Goal: Task Accomplishment & Management: Complete application form

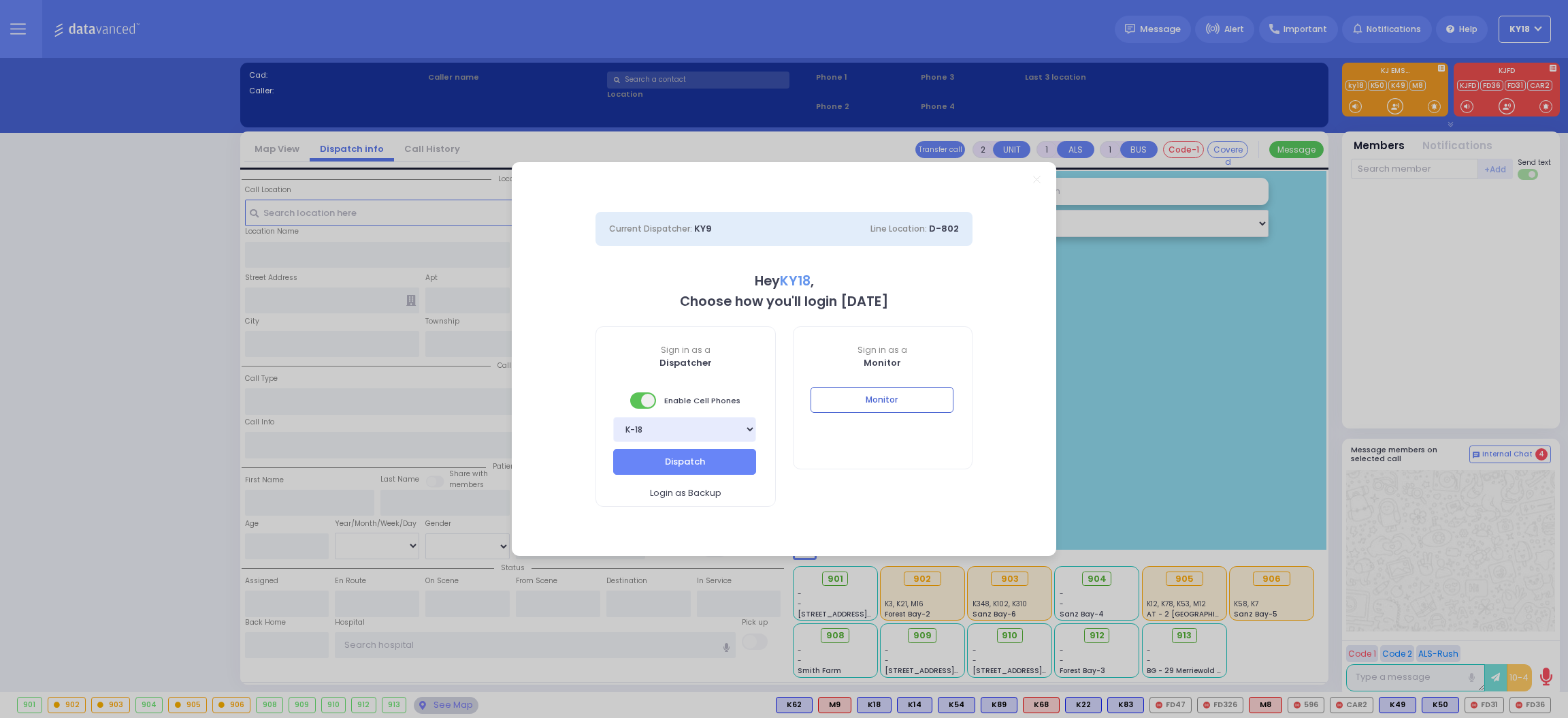
select select "4"
type input "Ky18"
click at [925, 395] on button "Monitor" at bounding box center [882, 400] width 143 height 26
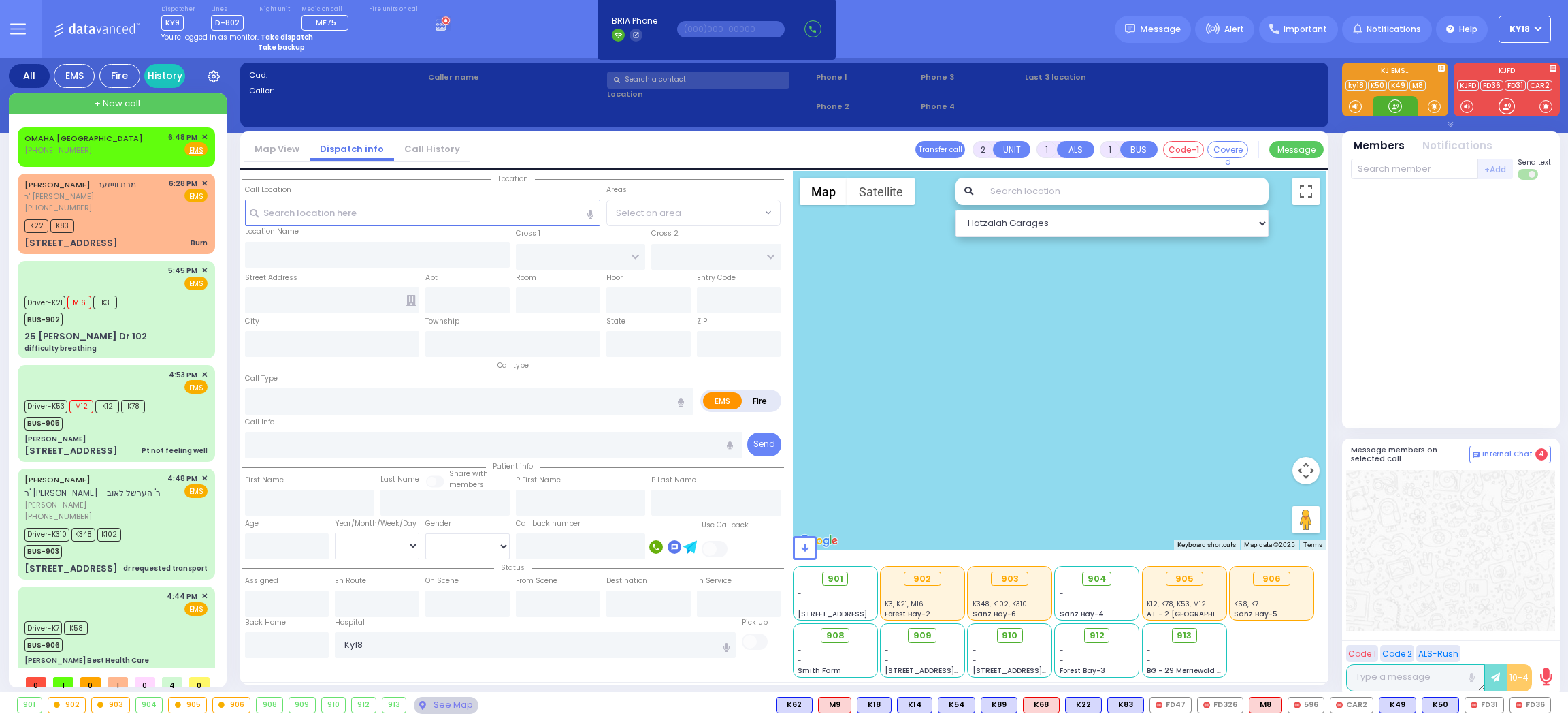
click at [1403, 101] on div at bounding box center [1396, 106] width 45 height 20
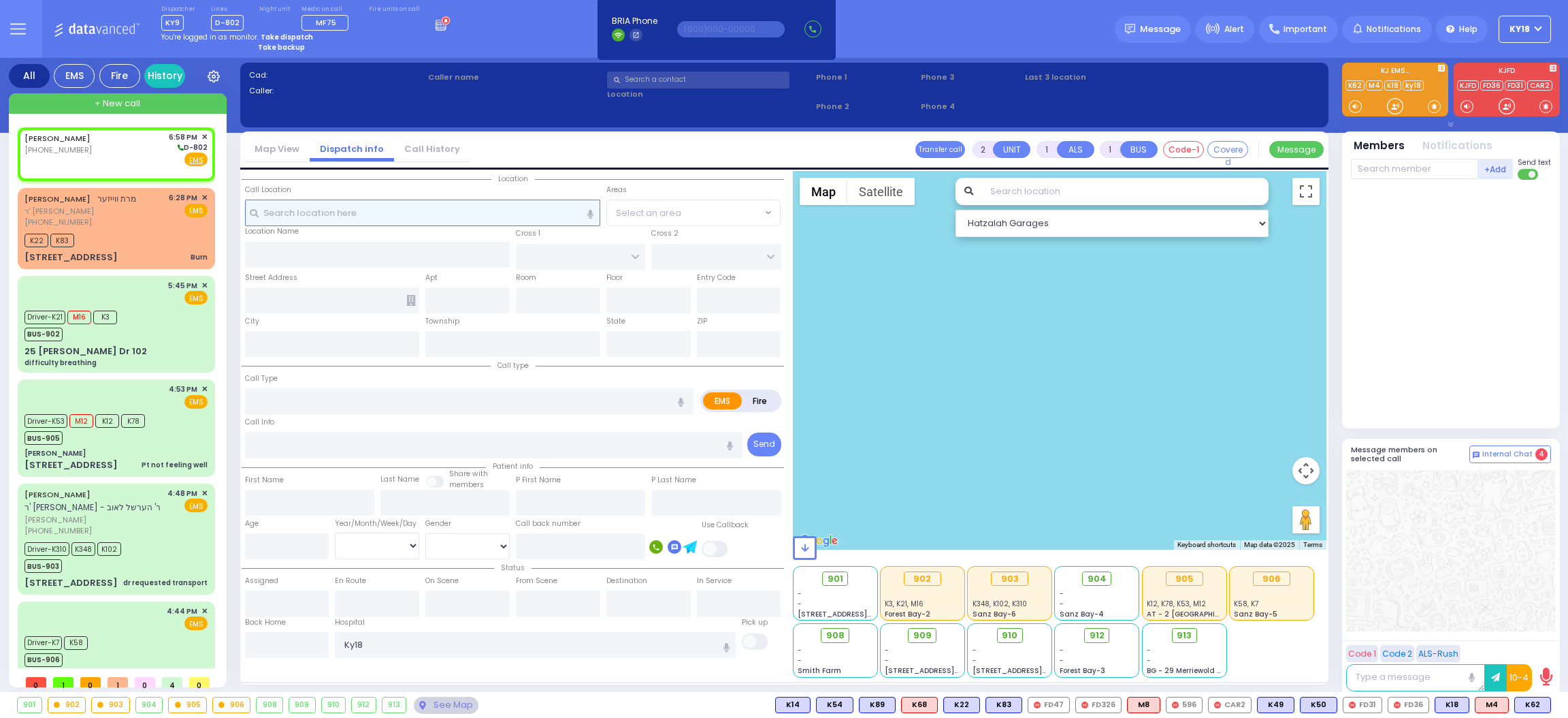
select select
radio input "true"
select select
type input "18:58"
select select "Hatzalah Garages"
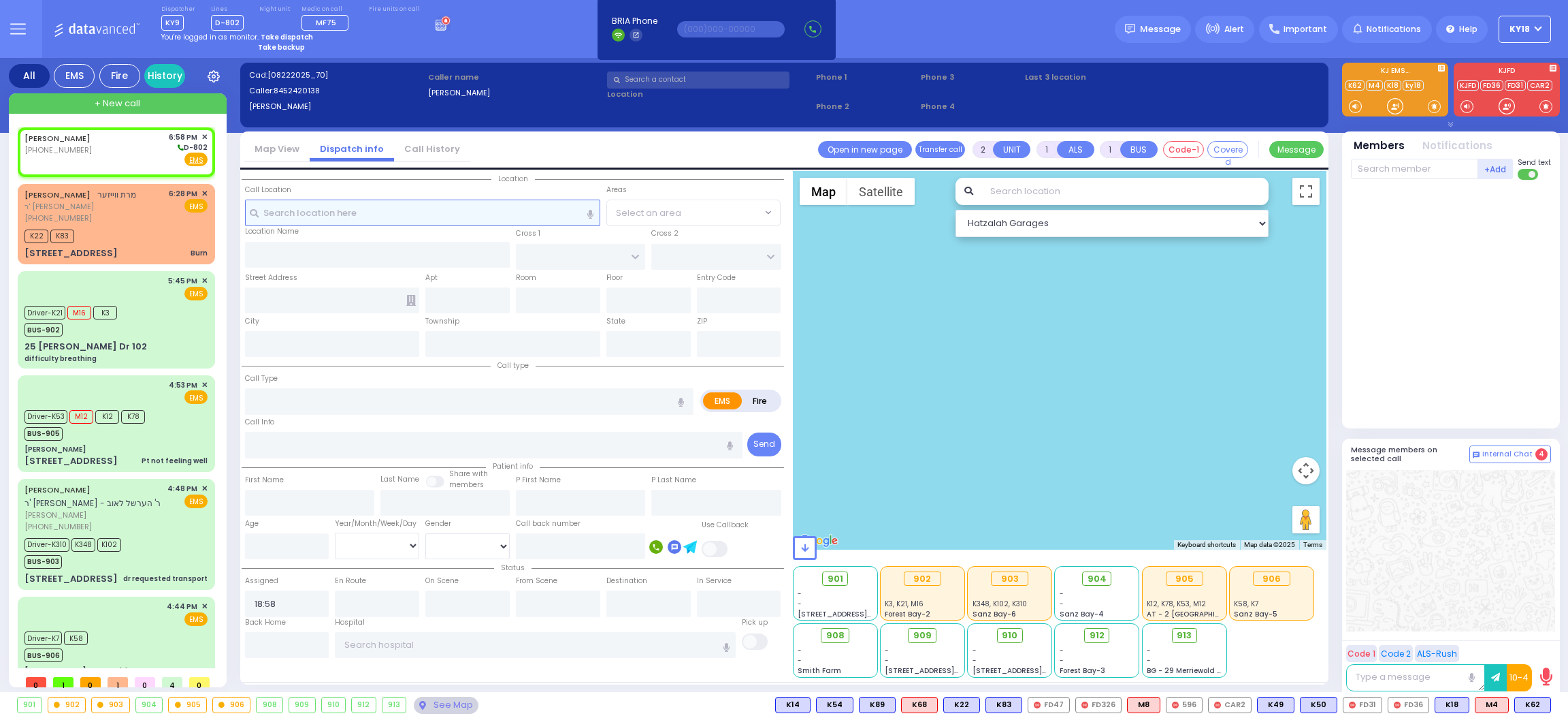
select select
radio input "true"
select select
select select "Hatzalah Garages"
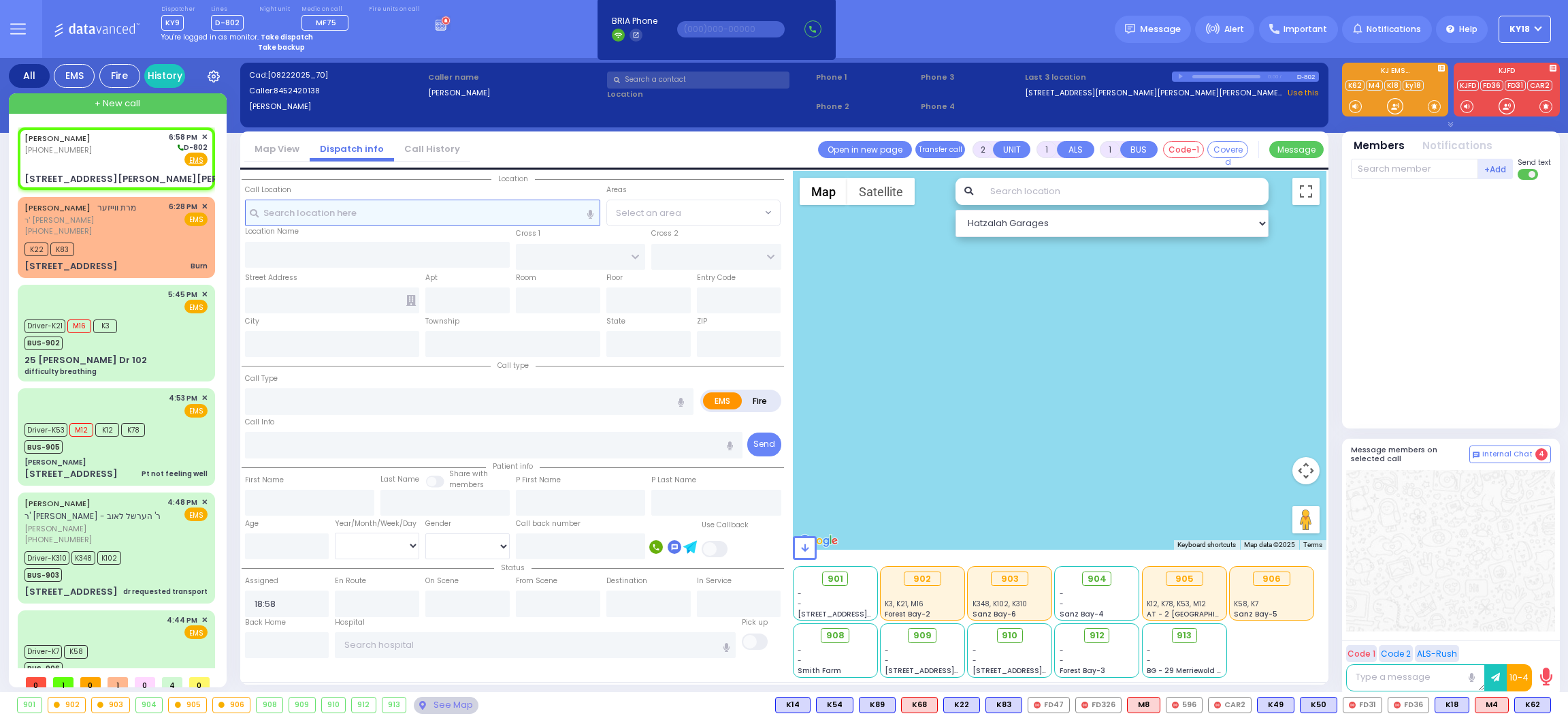
select select
radio input "true"
select select
select select "Hatzalah Garages"
type input "[PERSON_NAME] WAY"
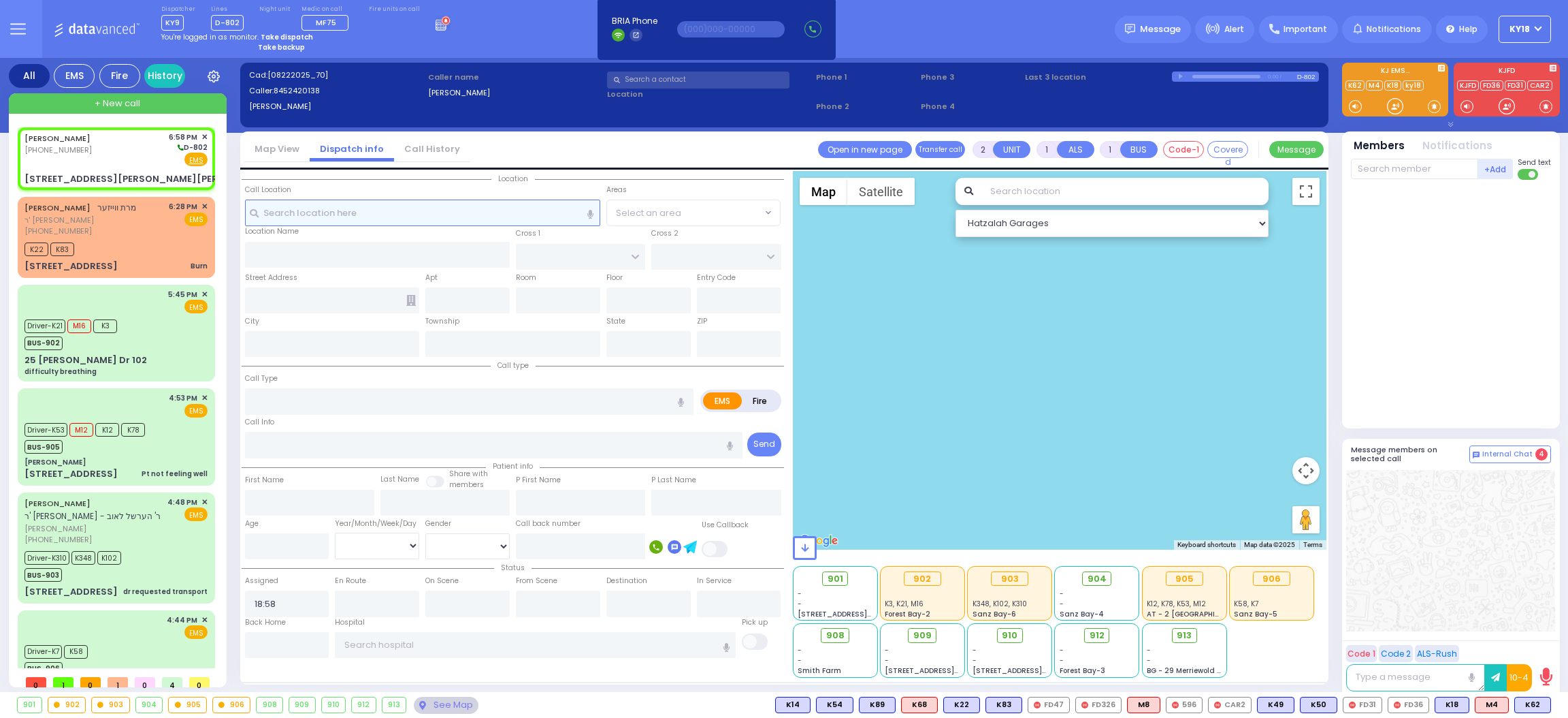
type input "[PERSON_NAME] BLVD"
type input "[STREET_ADDRESS][PERSON_NAME][PERSON_NAME]"
type input "Monroe"
type input "[US_STATE]"
type input "10950"
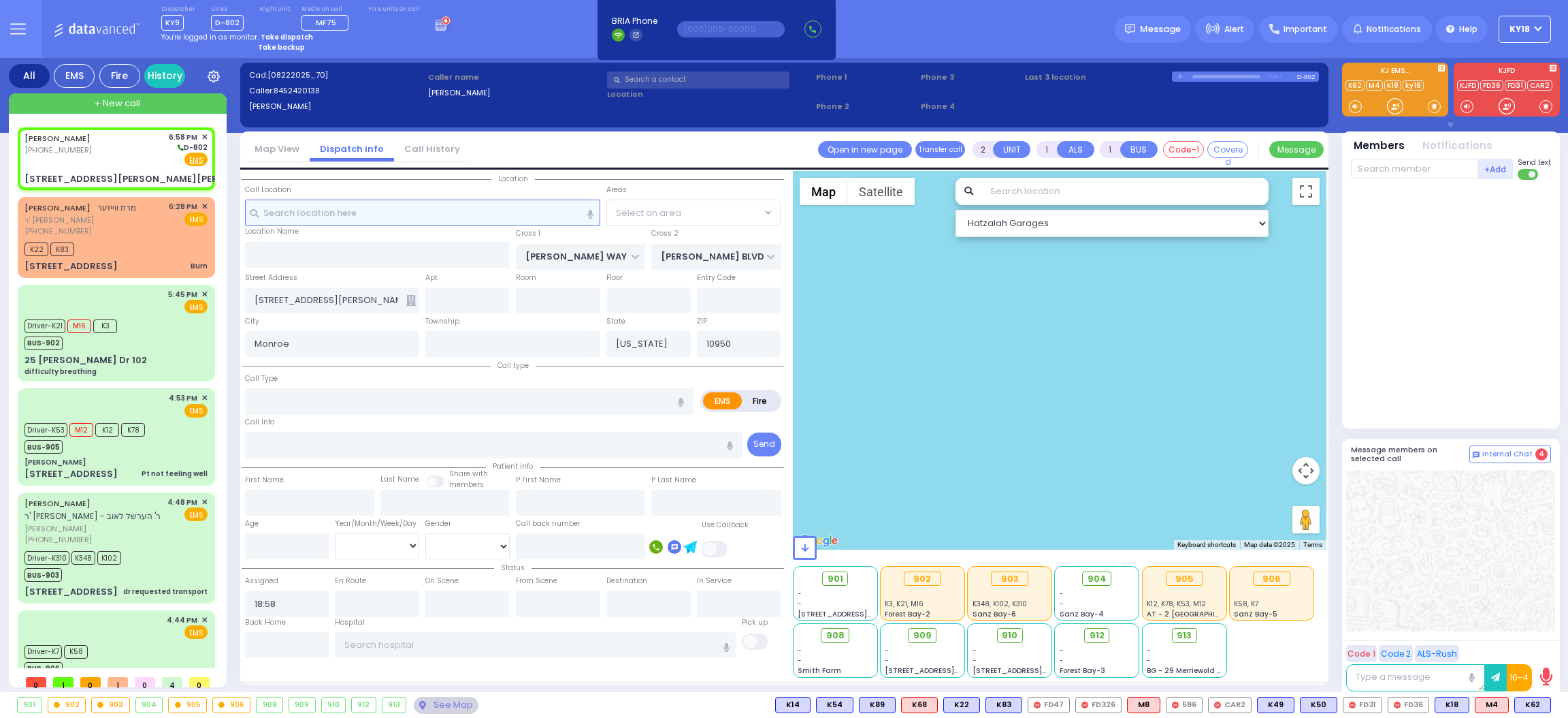
select select "SECTION 2"
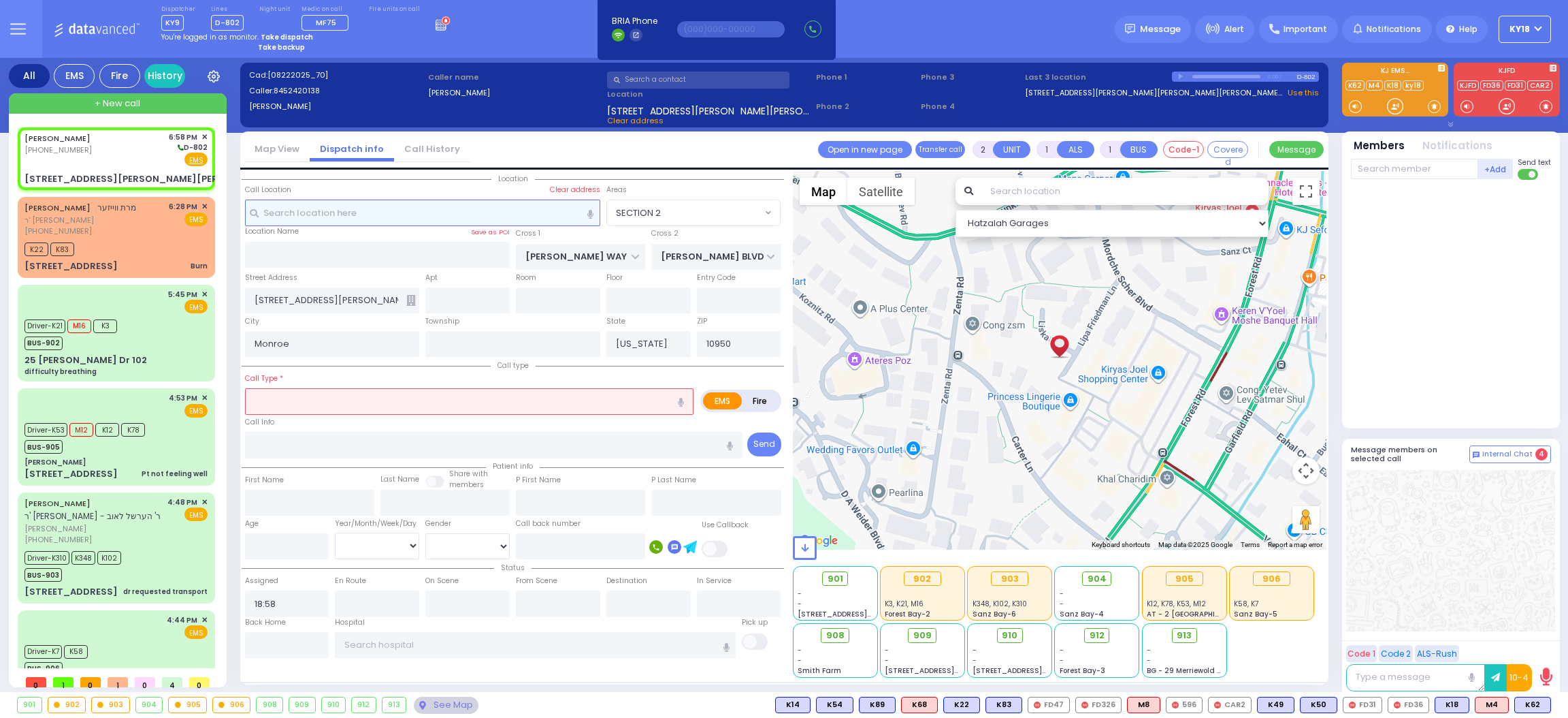
select select
radio input "true"
select select
select select "Hatzalah Garages"
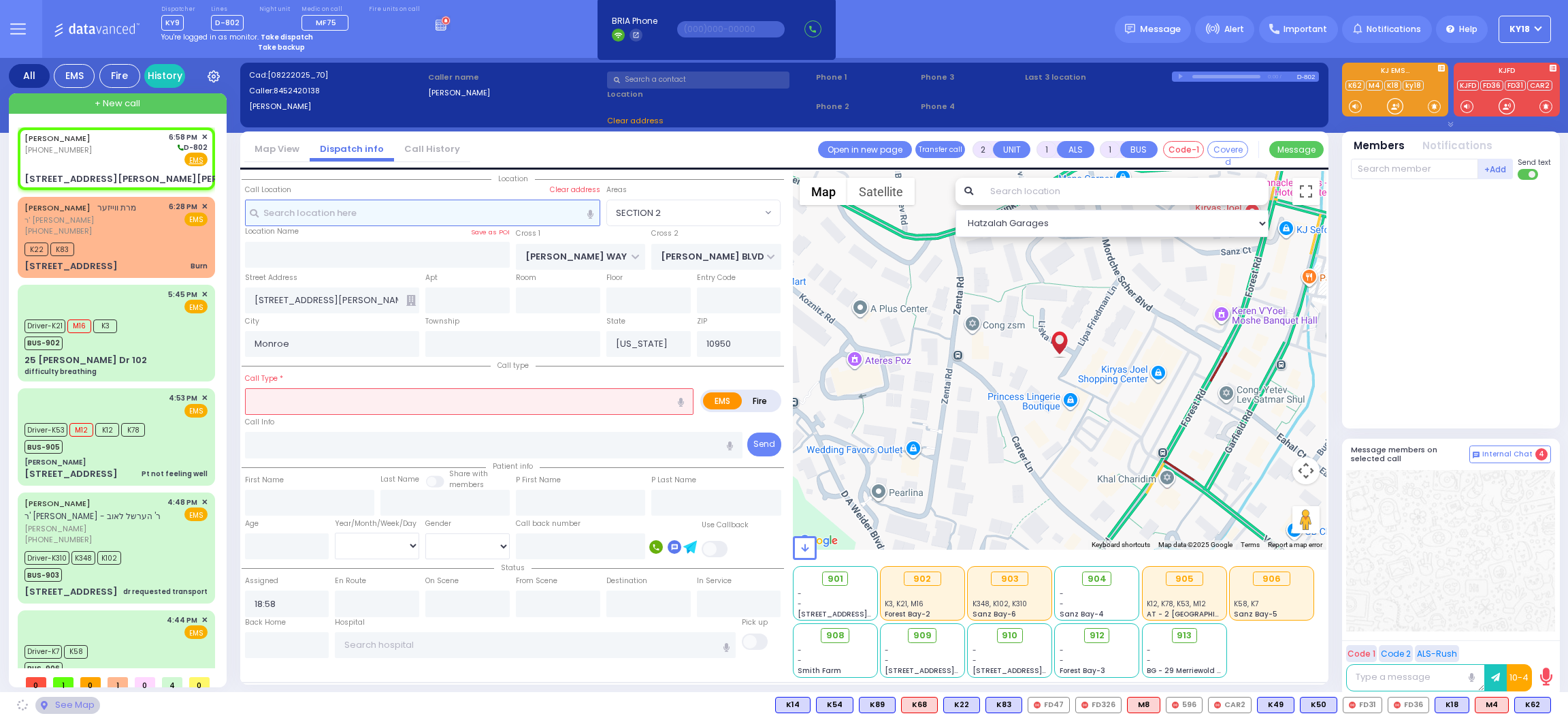
type input "201"
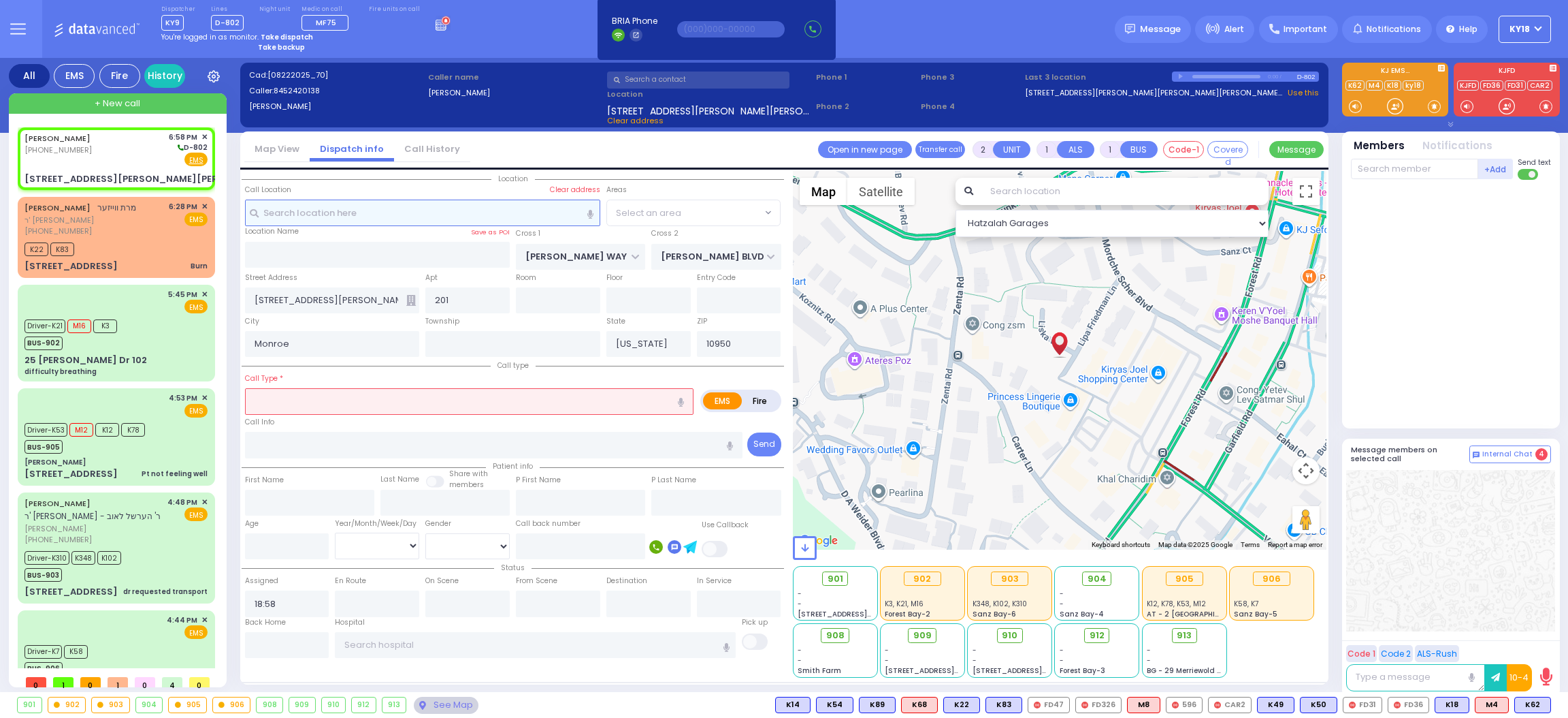
select select "SECTION 2"
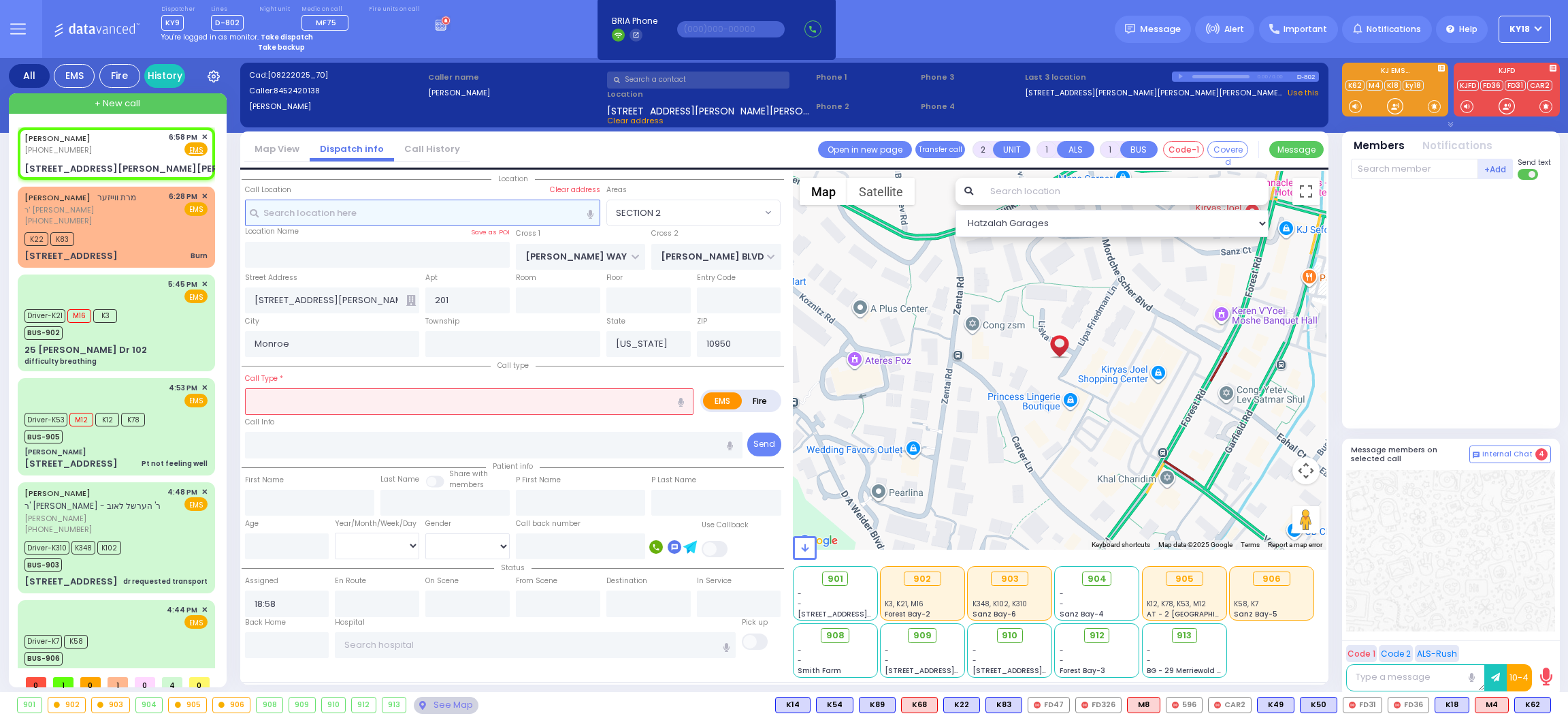
select select
radio input "true"
select select
select select "Hatzalah Garages"
select select "SECTION 2"
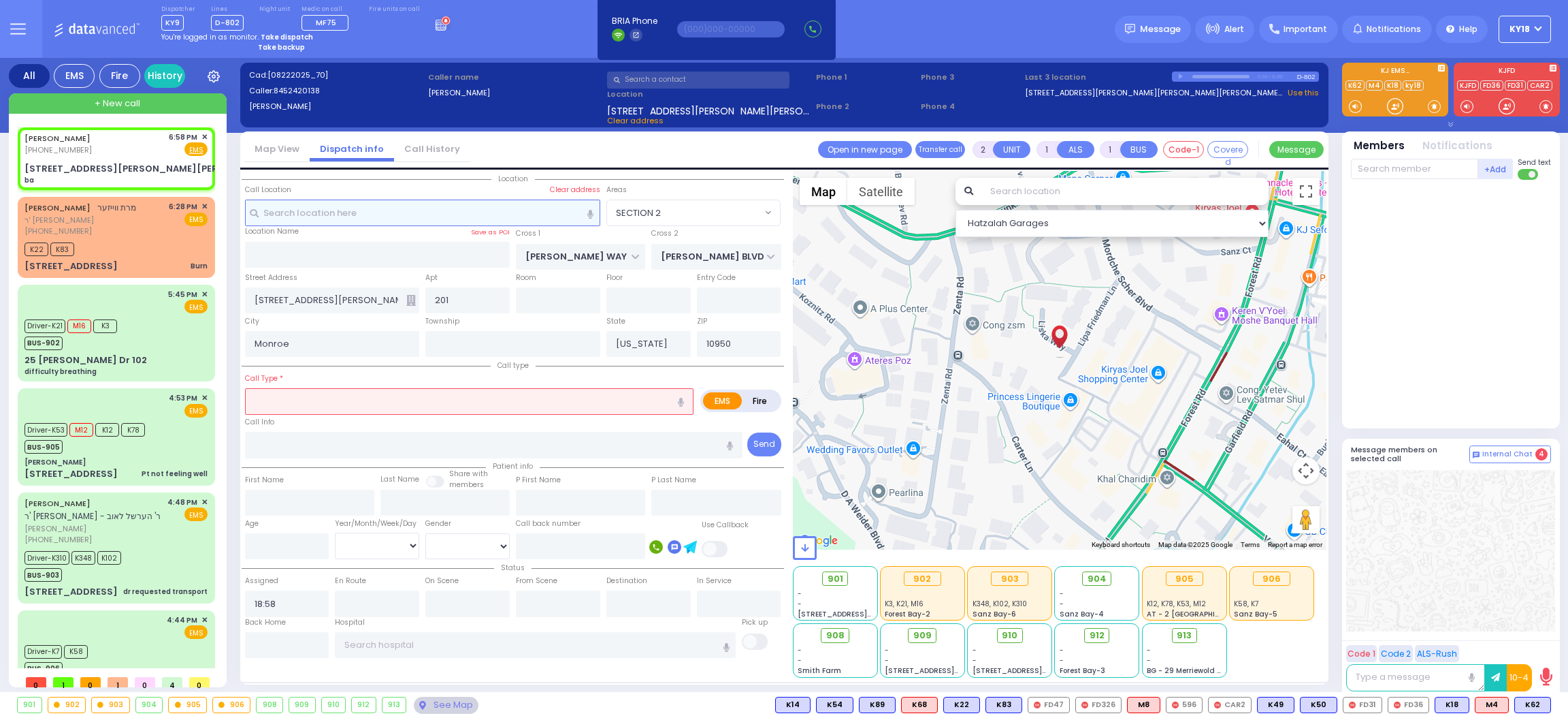
select select
type input "ba"
radio input "true"
select select
select select "Hatzalah Garages"
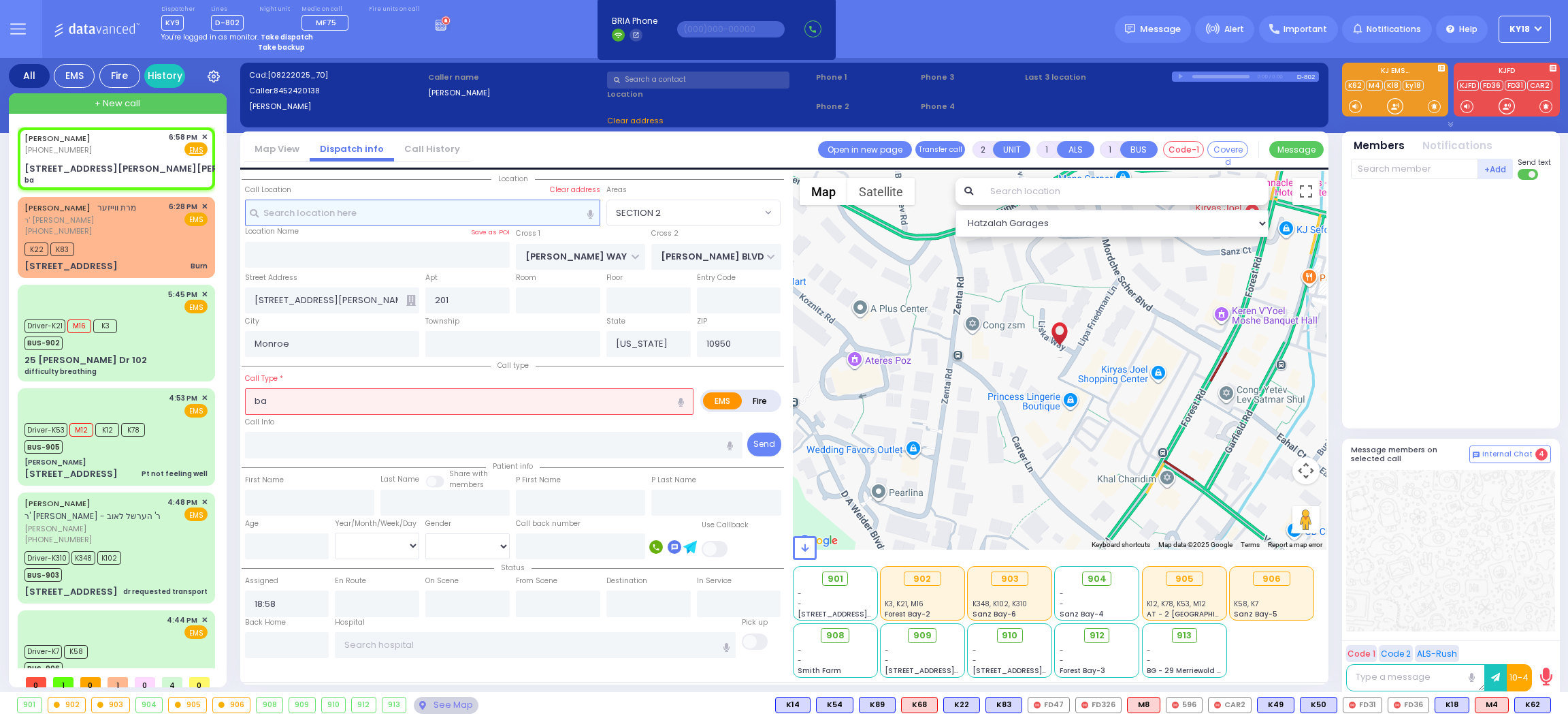
select select "SECTION 2"
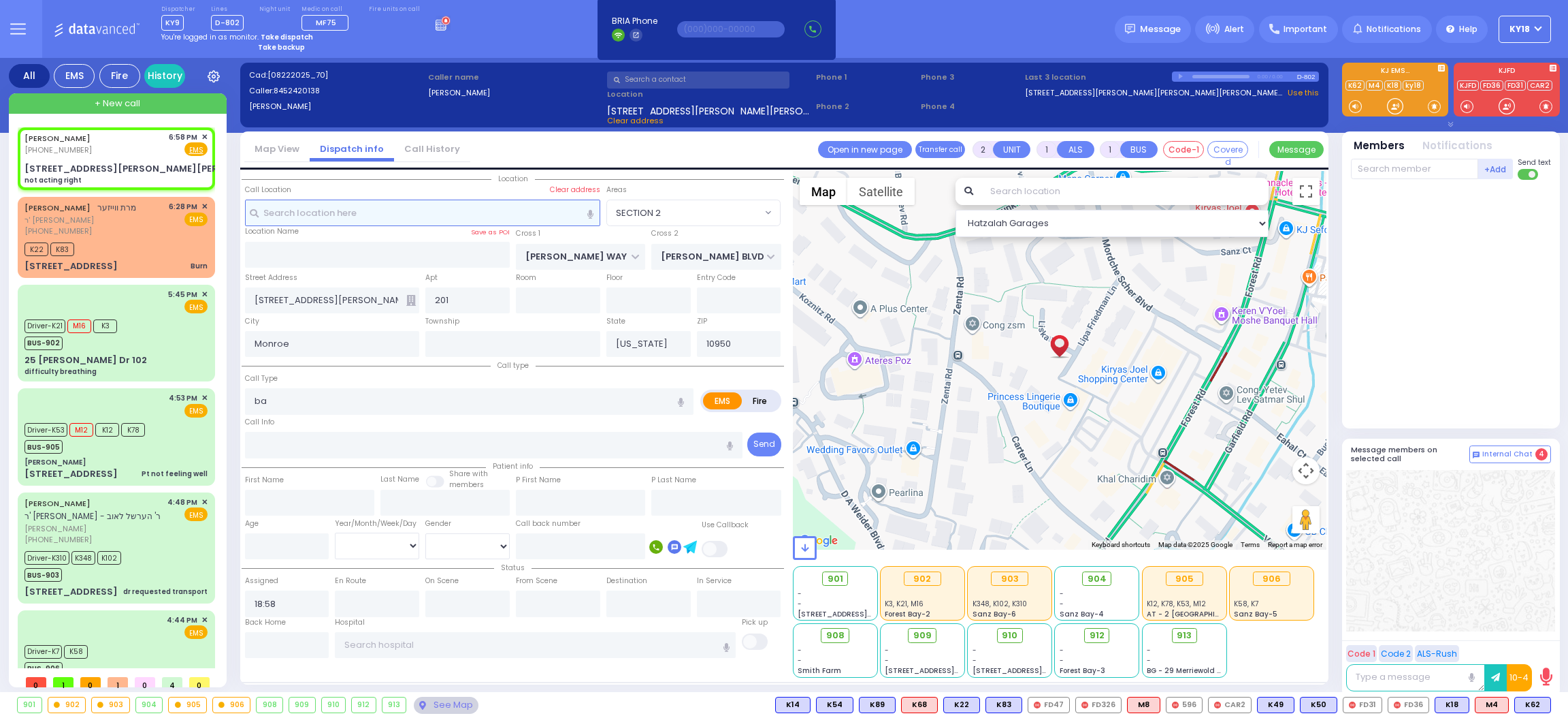
select select
type input "not acting right"
radio input "true"
select select
select select "Hatzalah Garages"
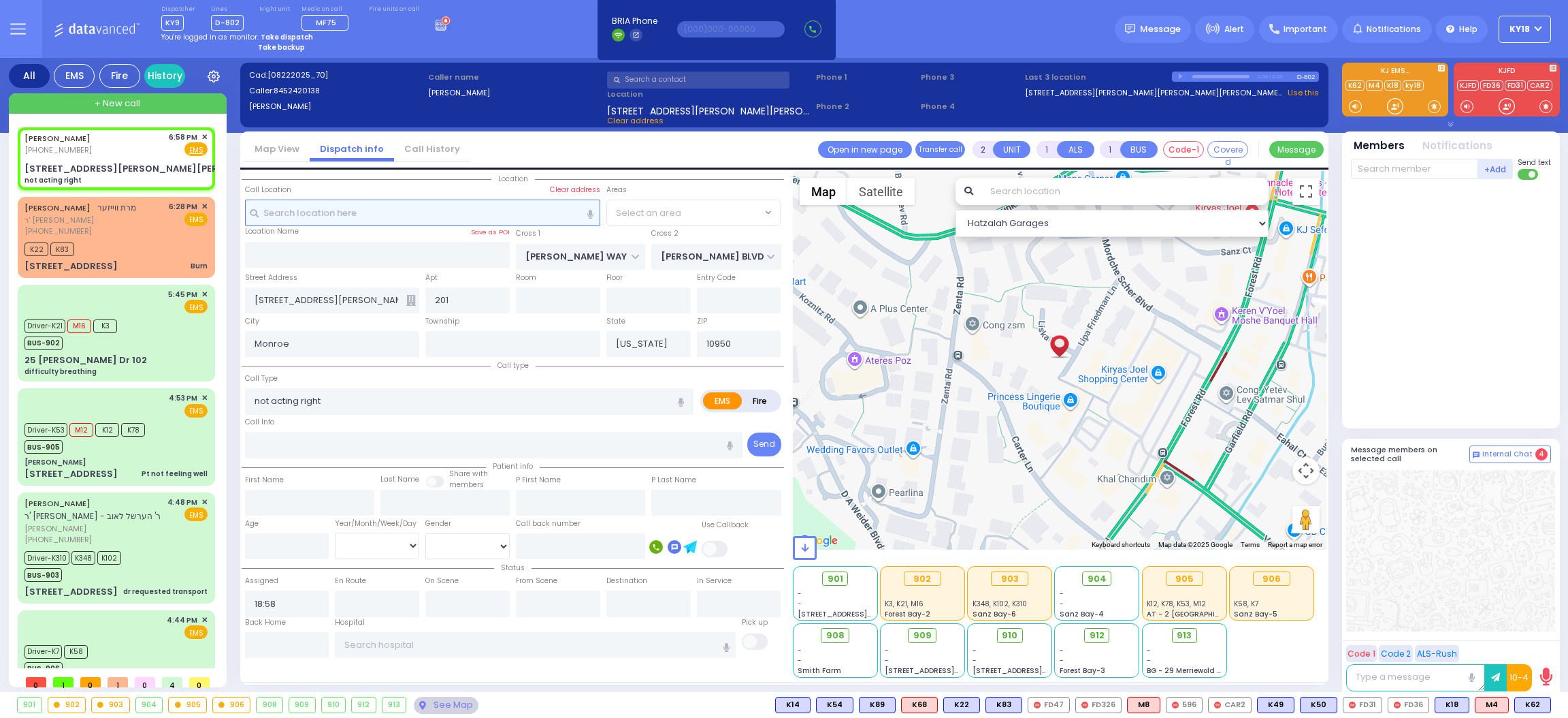
select select "SECTION 2"
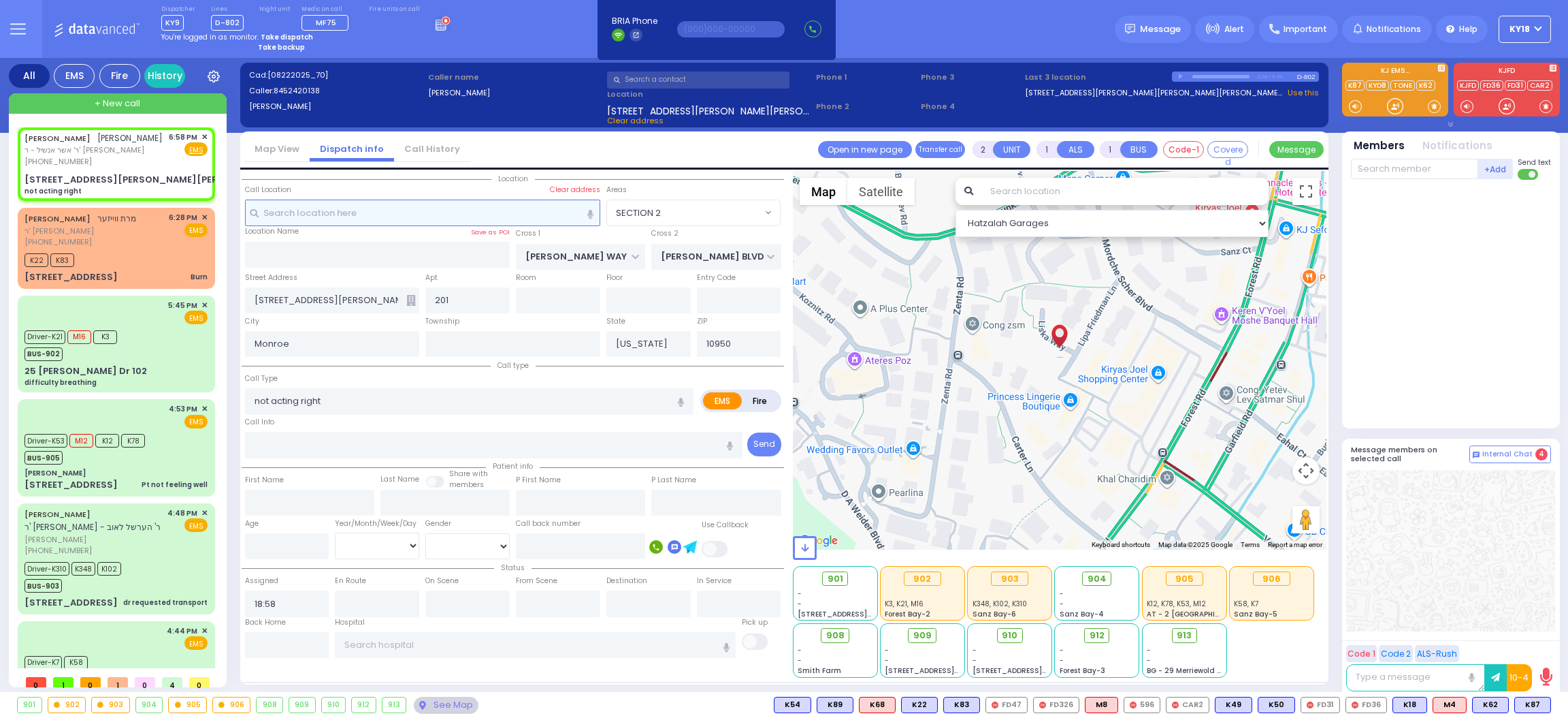
select select
radio input "true"
type input "[PERSON_NAME]"
select select
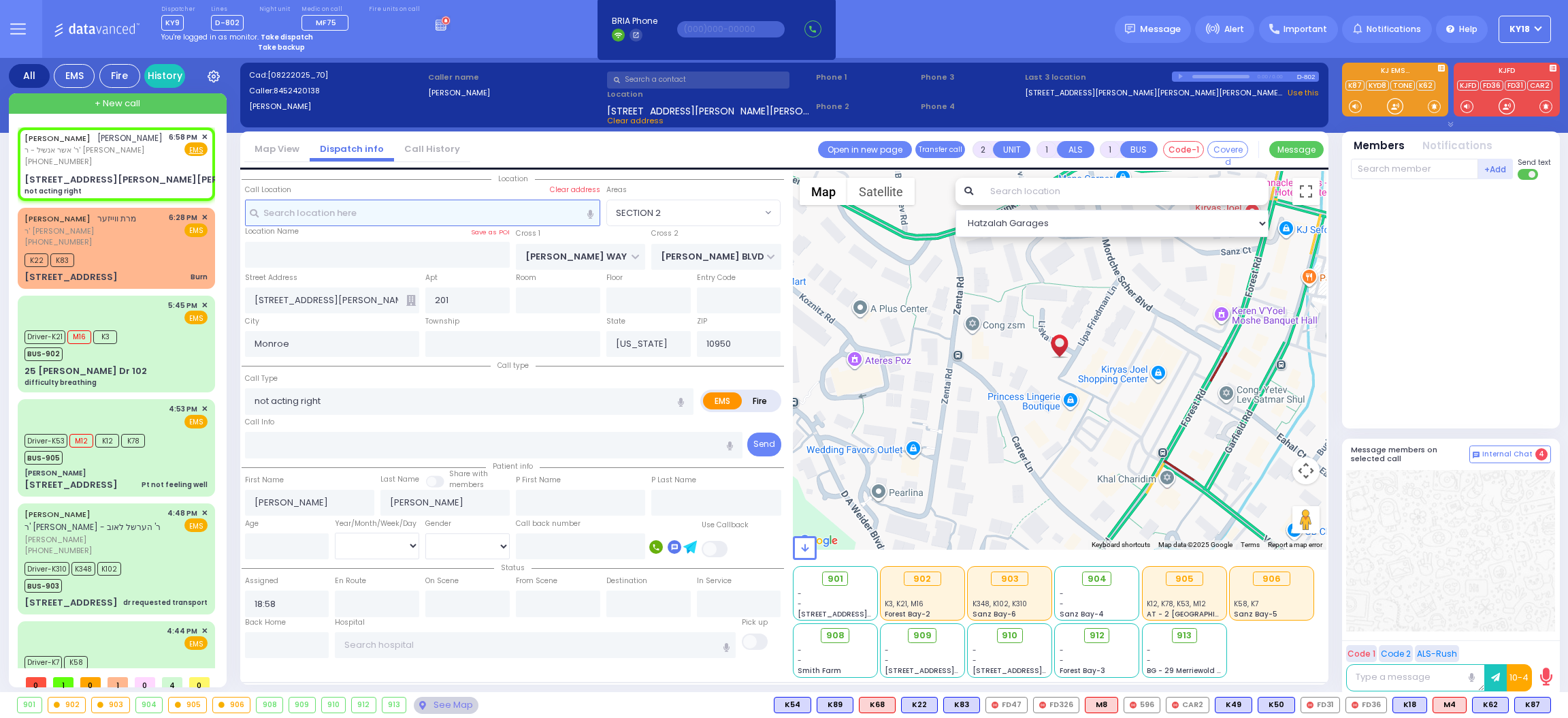
select select "Hatzalah Garages"
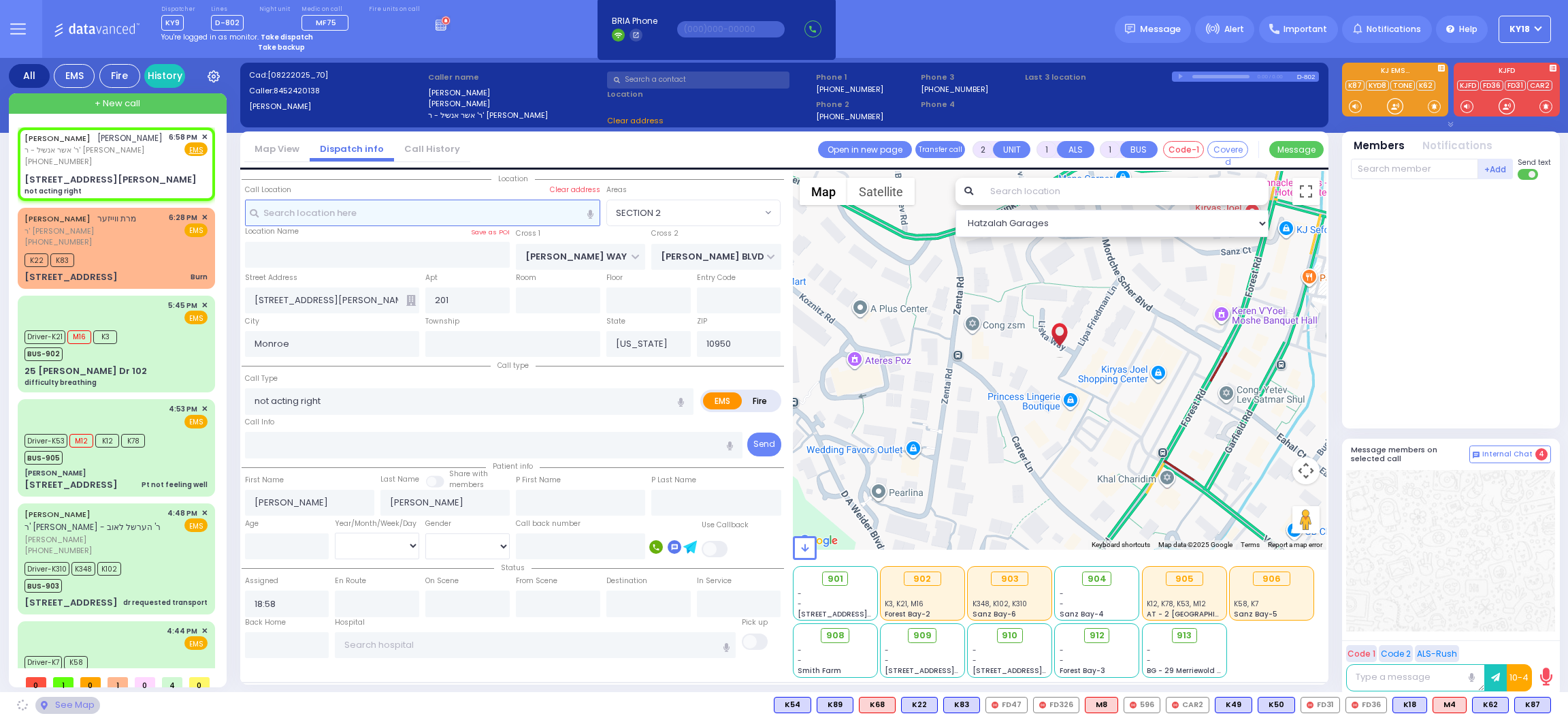
select select
radio input "true"
select select
type input "2 [PERSON_NAME] LN"
select select "Hatzalah Garages"
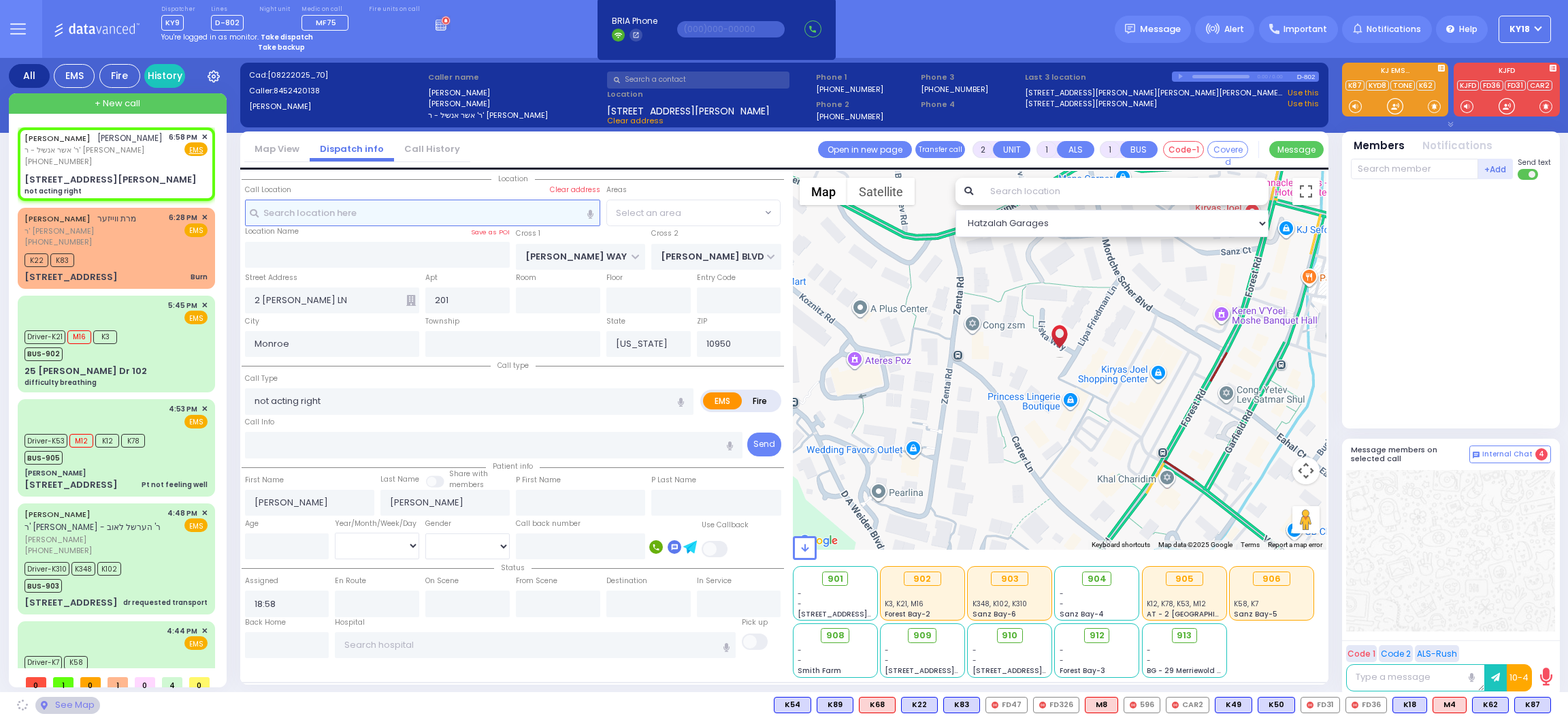
select select "SECTION 2"
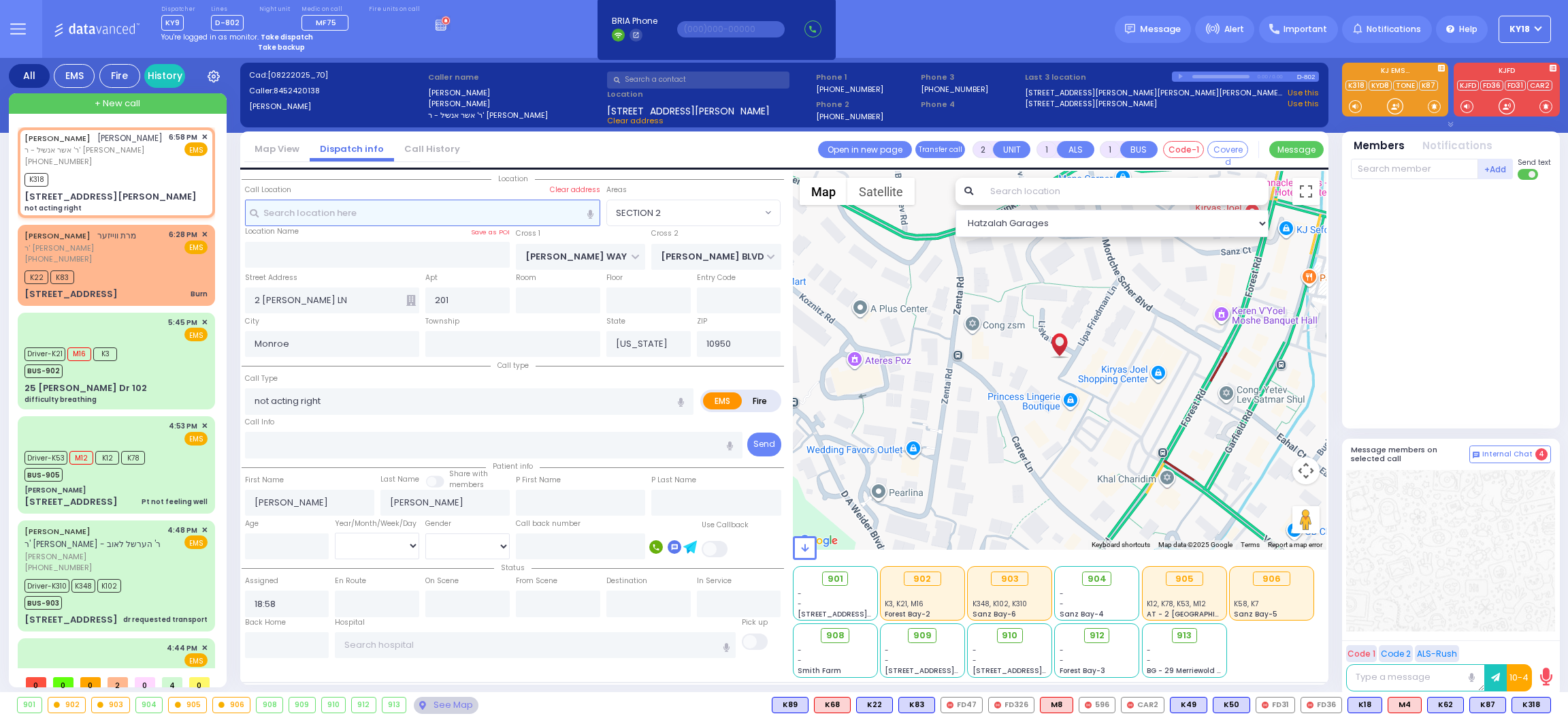
select select
radio input "true"
select select
type input "18:59"
select select "Hatzalah Garages"
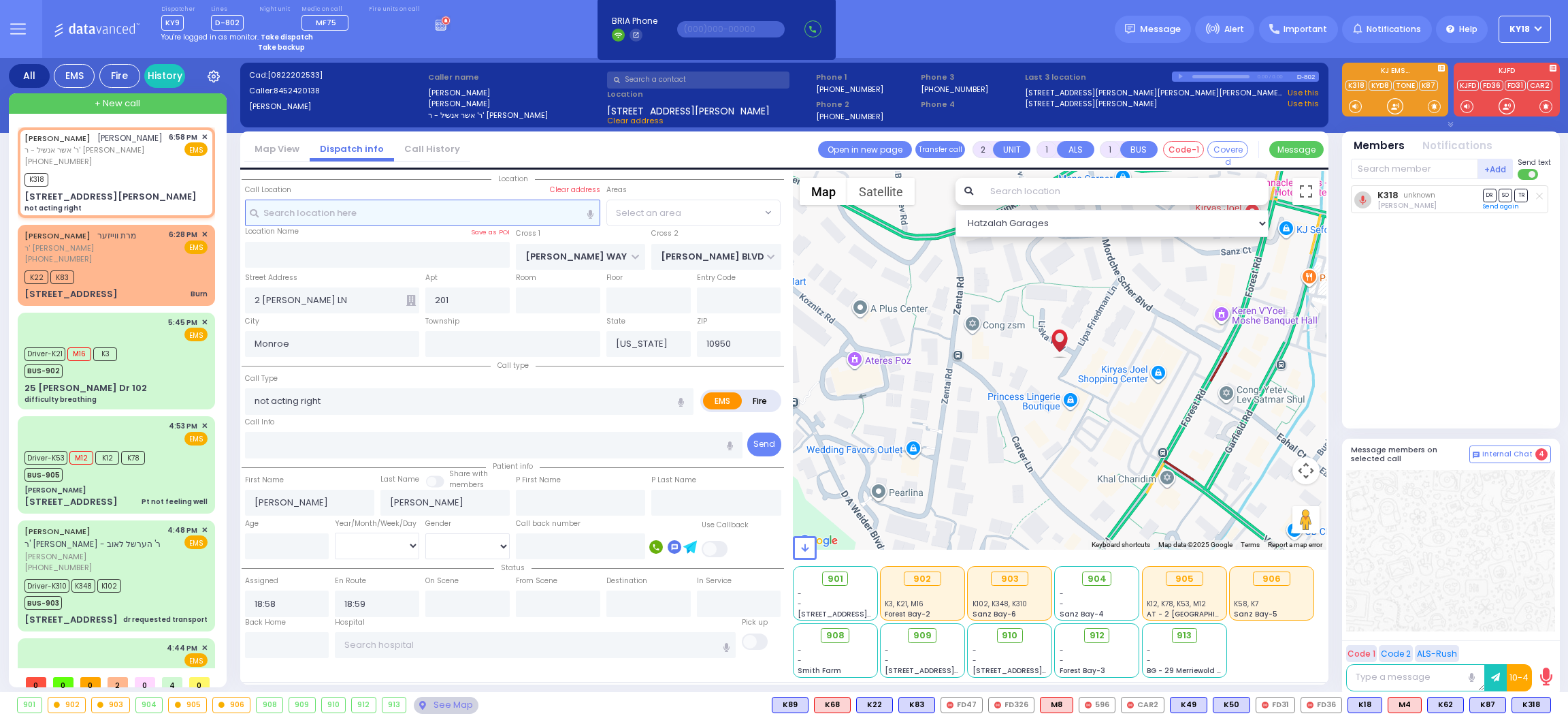
select select "SECTION 2"
select select
radio input "true"
select select
select select "Hatzalah Garages"
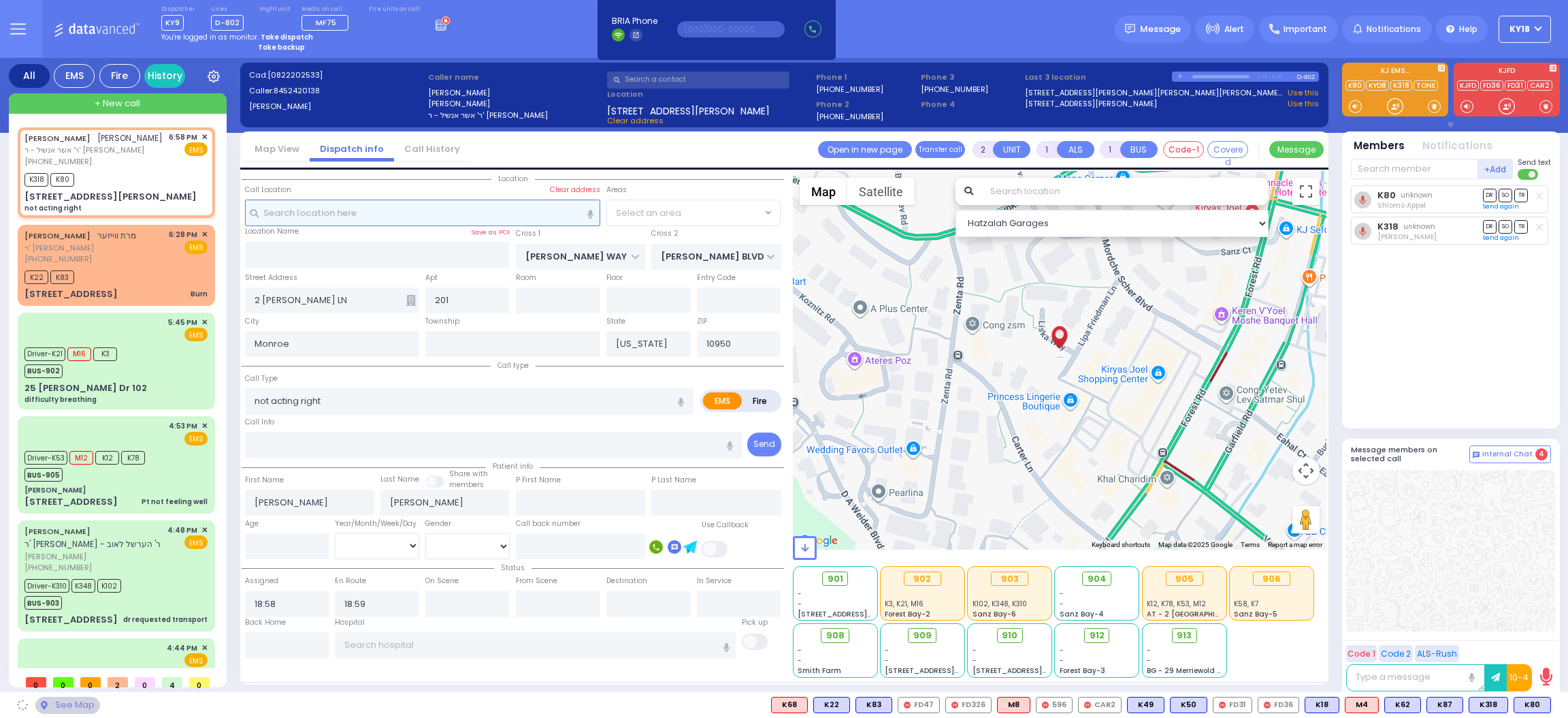
select select "SECTION 2"
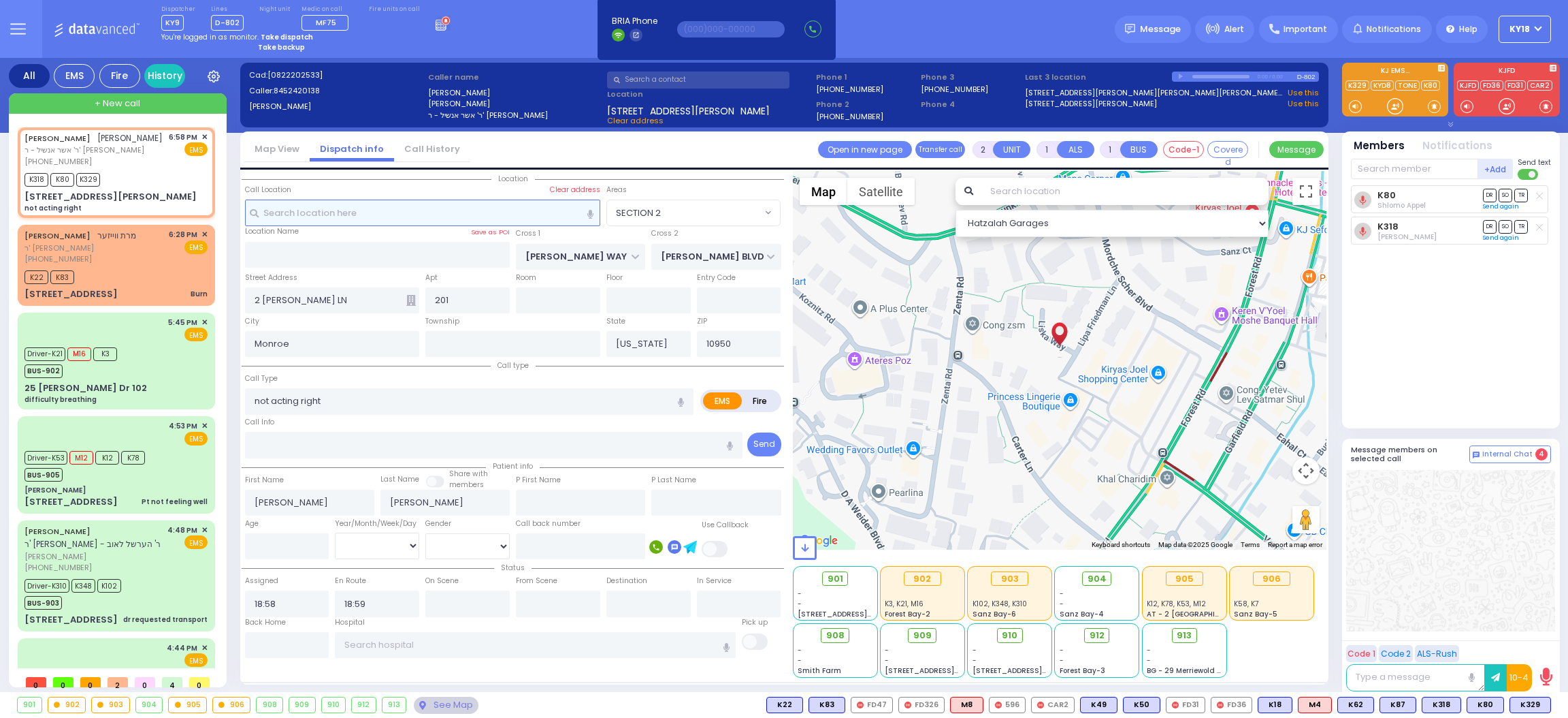
select select
radio input "true"
select select
select select "Hatzalah Garages"
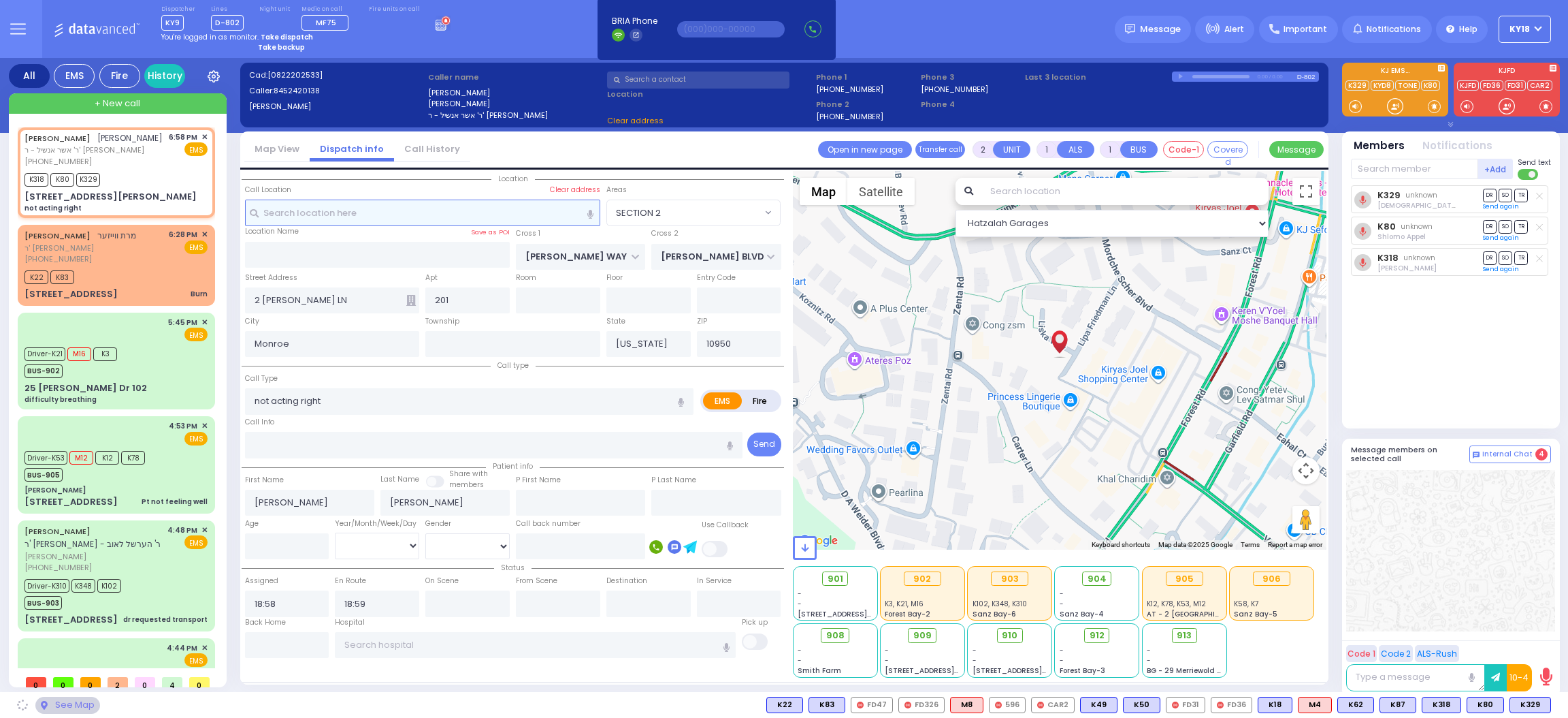
select select "SECTION 2"
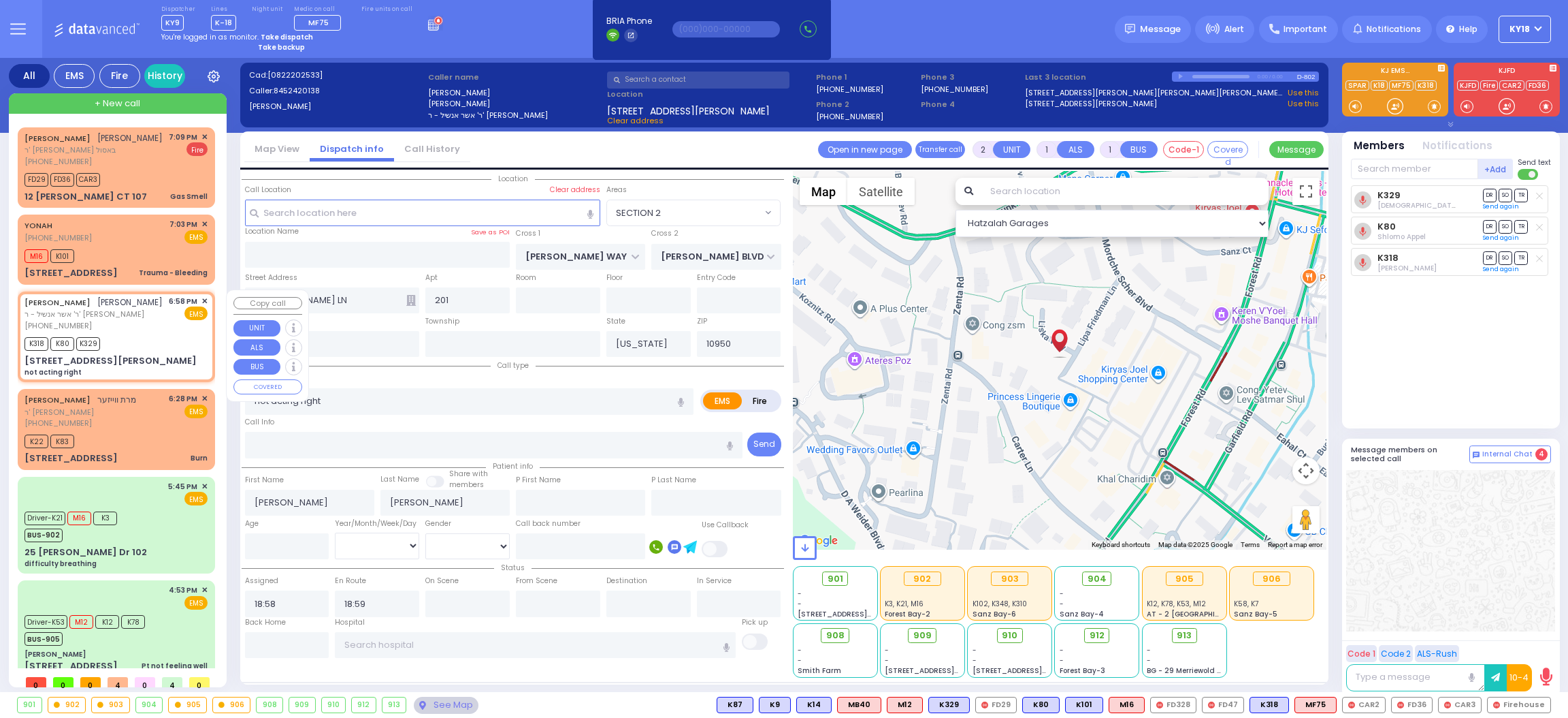
click at [146, 296] on div "[PERSON_NAME] [PERSON_NAME]" at bounding box center [93, 302] width 139 height 13
select select
radio input "true"
select select
select select "Hatzalah Garages"
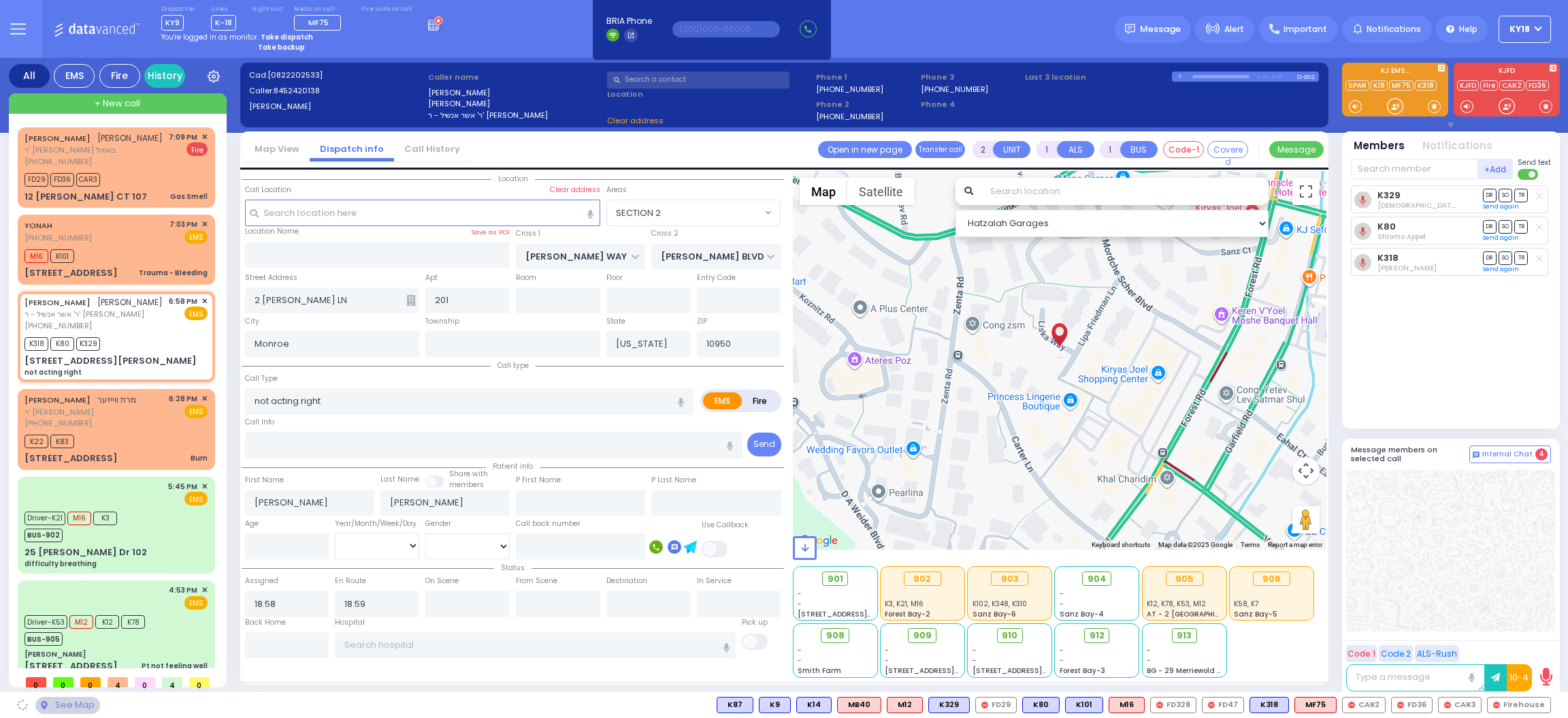
select select "SECTION 2"
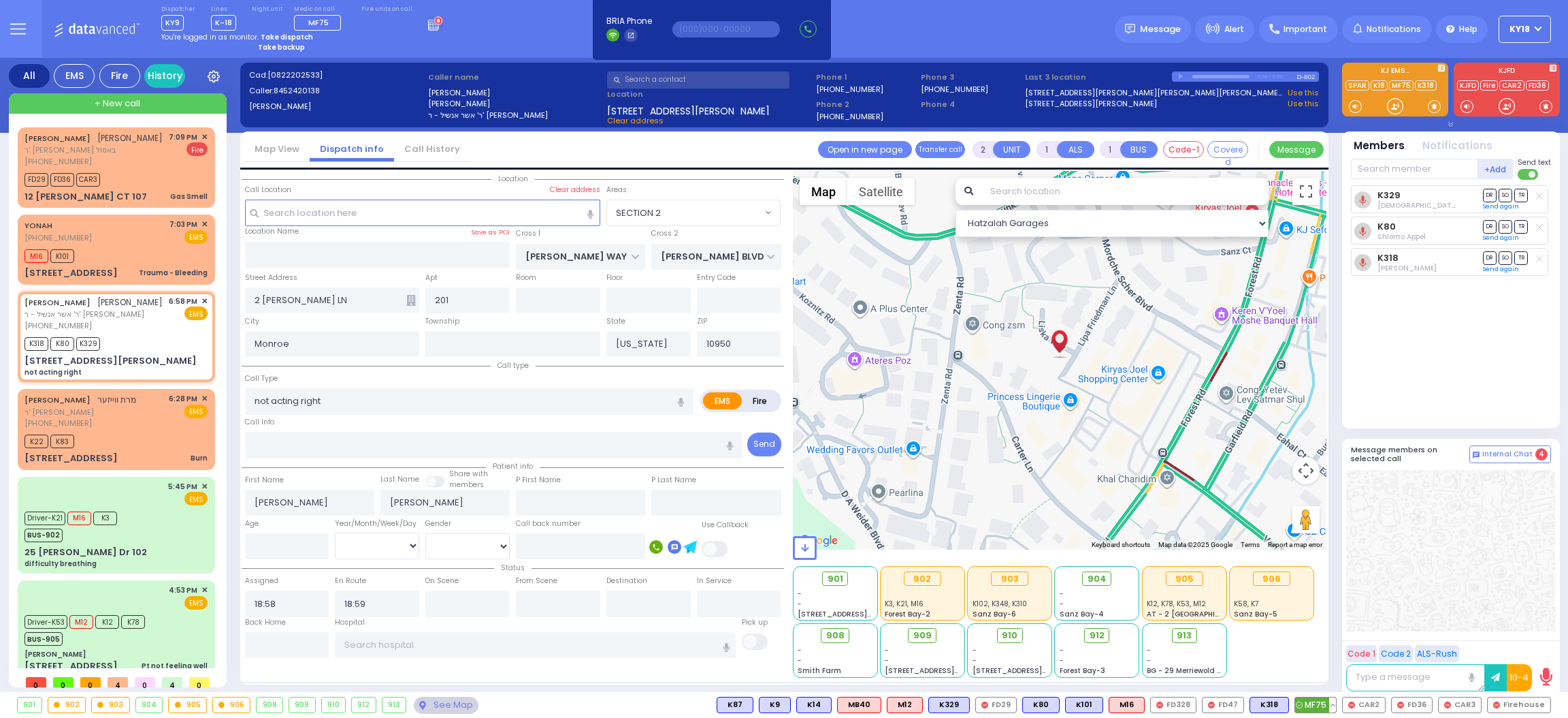
click at [1322, 701] on span "MF75" at bounding box center [1315, 705] width 41 height 15
select select
radio input "true"
select select
select select "Hatzalah Garages"
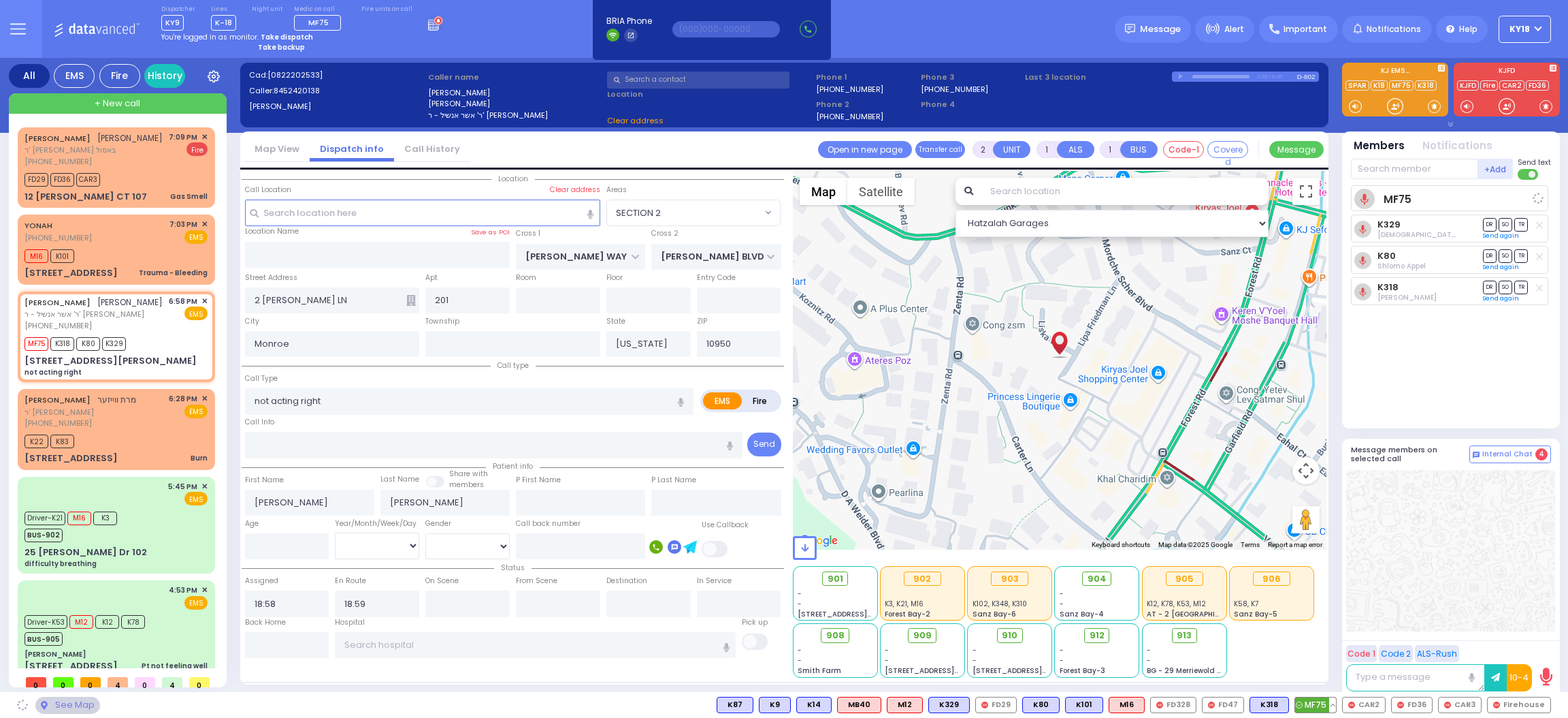
select select "SECTION 2"
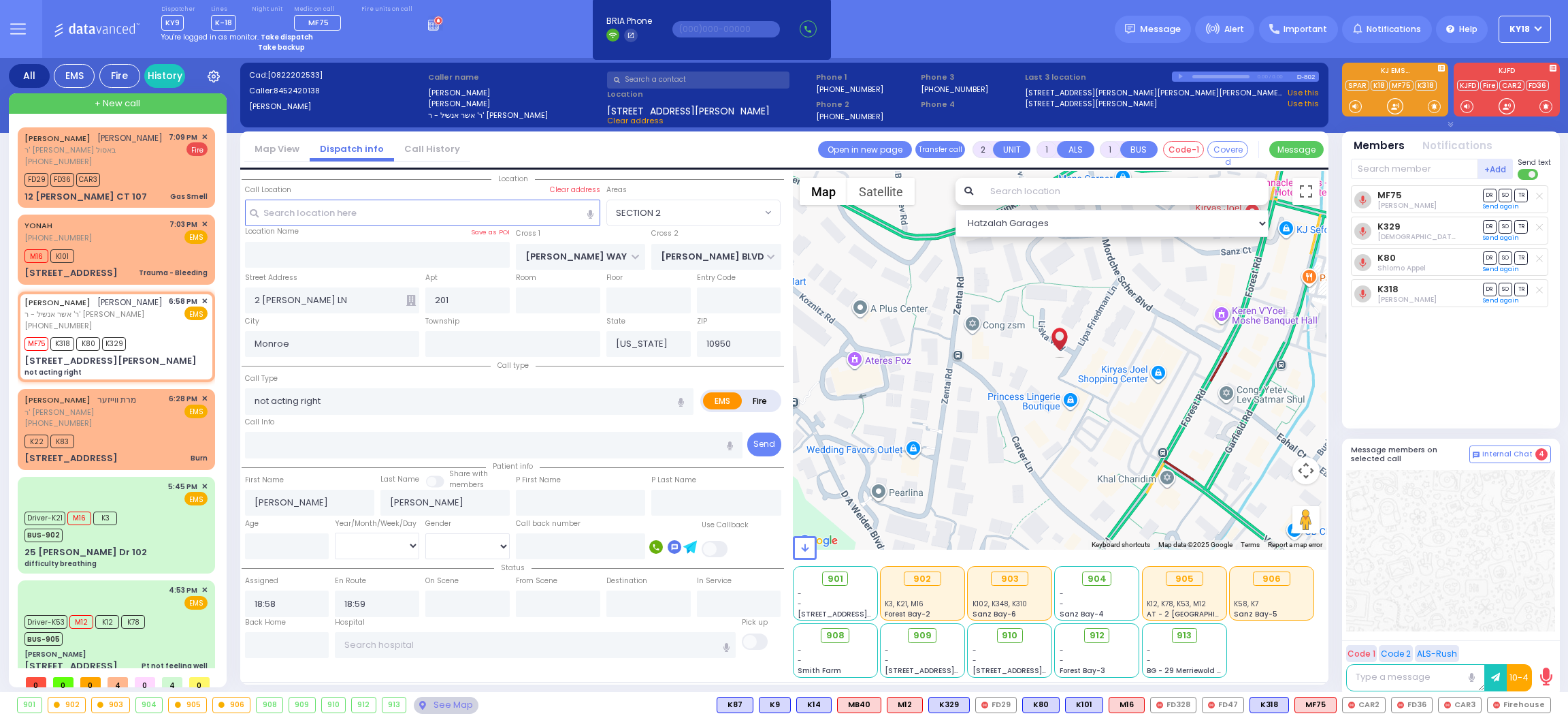
click at [1081, 47] on div "Dispatcher KY9 shift has started. Are you ? Lines K-18" at bounding box center [784, 29] width 1568 height 58
click at [279, 36] on strong "Take dispatch" at bounding box center [287, 37] width 52 height 10
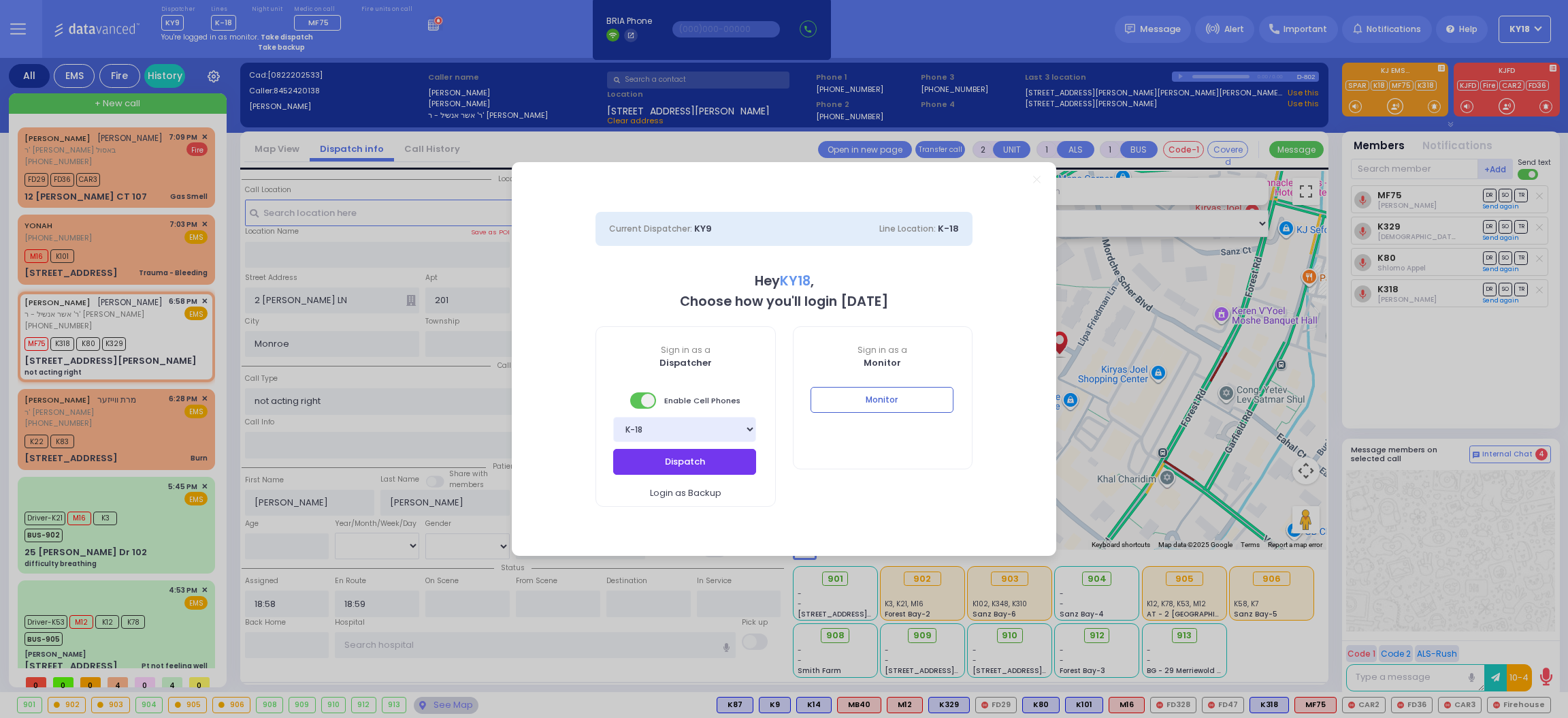
click at [657, 462] on button "Dispatch" at bounding box center [685, 461] width 143 height 26
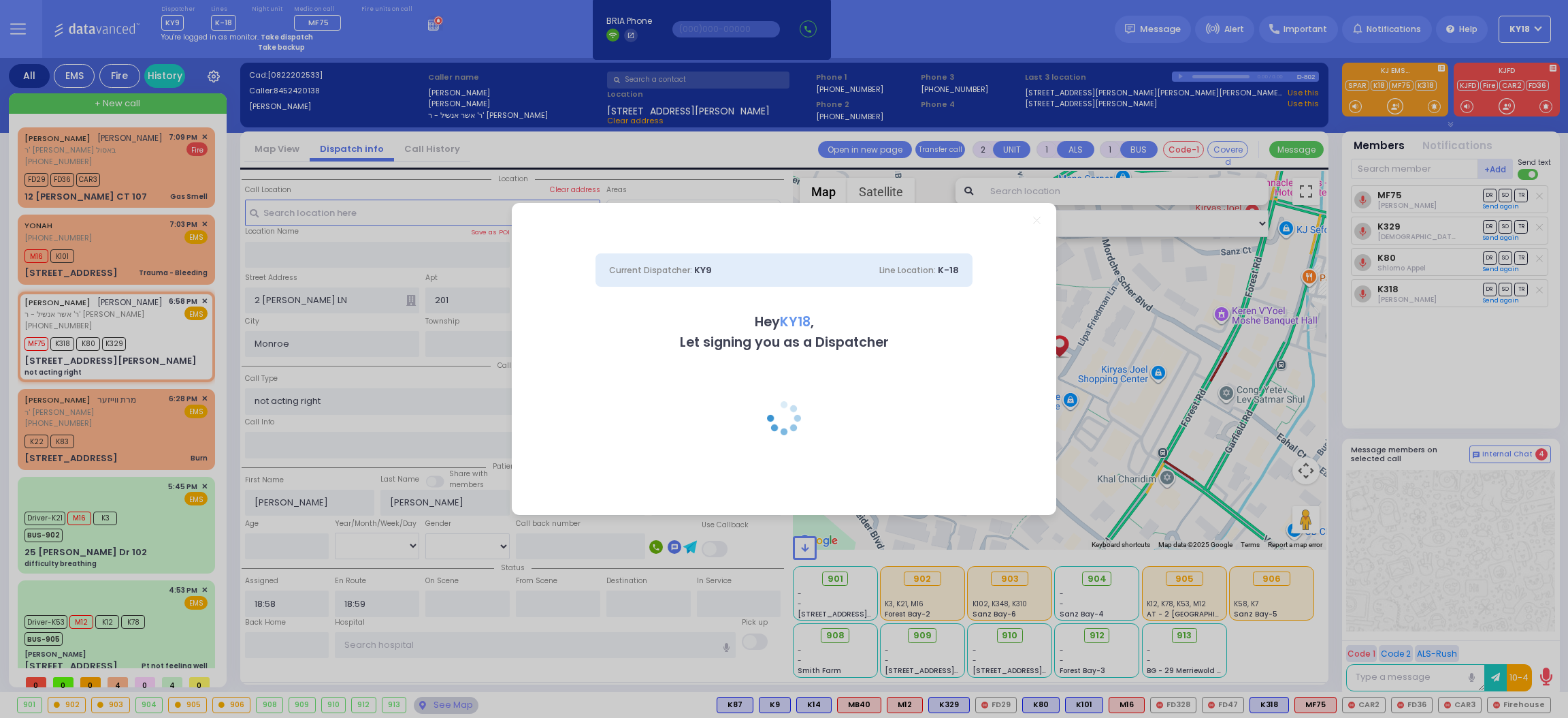
click at [721, 249] on div "Current Dispatcher: KY9 Line Location: K-18 Hey KY18 , Let signing you as a Dis…" at bounding box center [784, 363] width 545 height 250
click at [699, 170] on div "Current Dispatcher: KY9 Line Location: K-18 Hey KY18 , Let signing you as a Dis…" at bounding box center [784, 359] width 1568 height 718
click at [135, 161] on div "Current Dispatcher: KY9 Line Location: K-18 Hey KY18 , Let signing you as a Dis…" at bounding box center [784, 359] width 1568 height 718
click at [1036, 224] on div at bounding box center [784, 220] width 545 height 34
click at [1036, 222] on icon "Close" at bounding box center [1037, 220] width 8 height 8
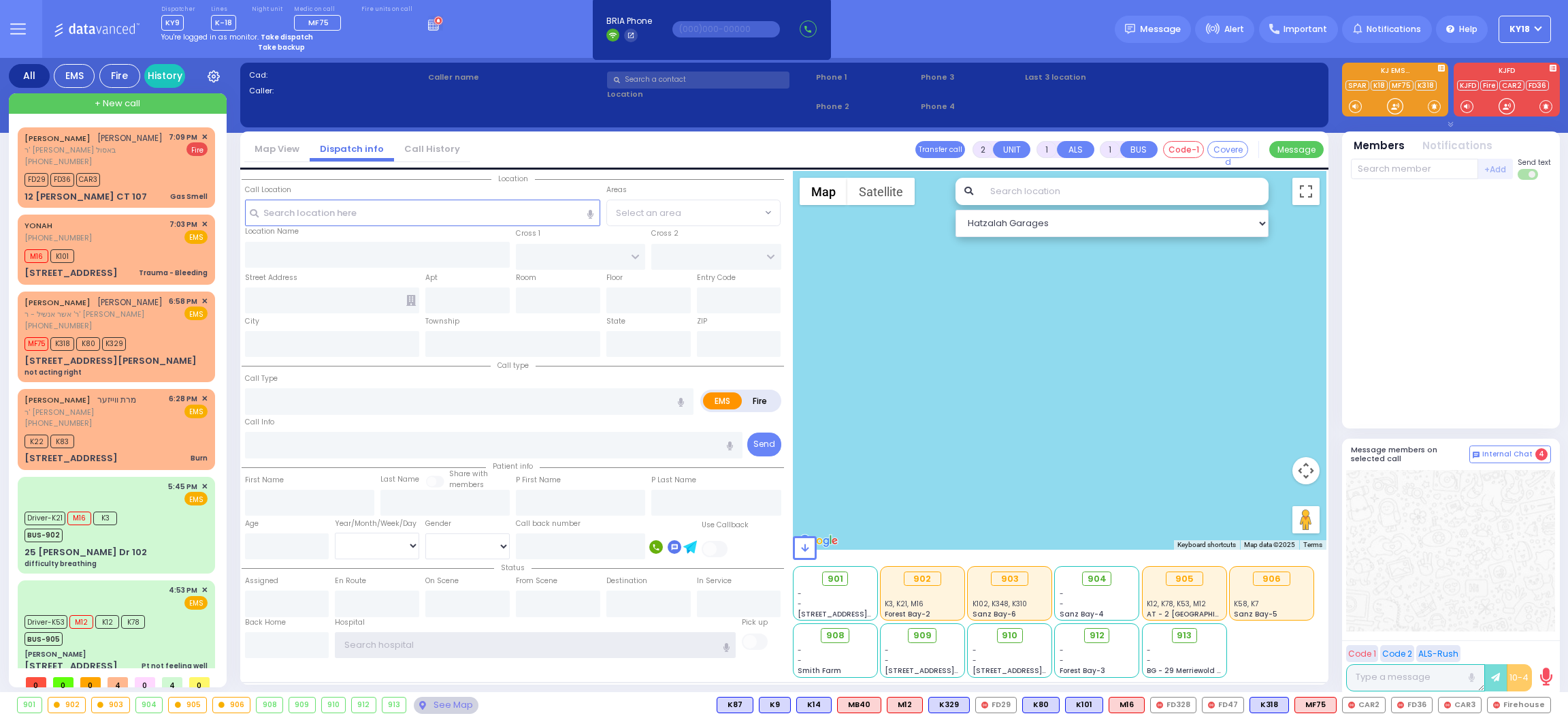
type input "Ky18"
click at [291, 40] on strong "Take dispatch" at bounding box center [287, 37] width 52 height 10
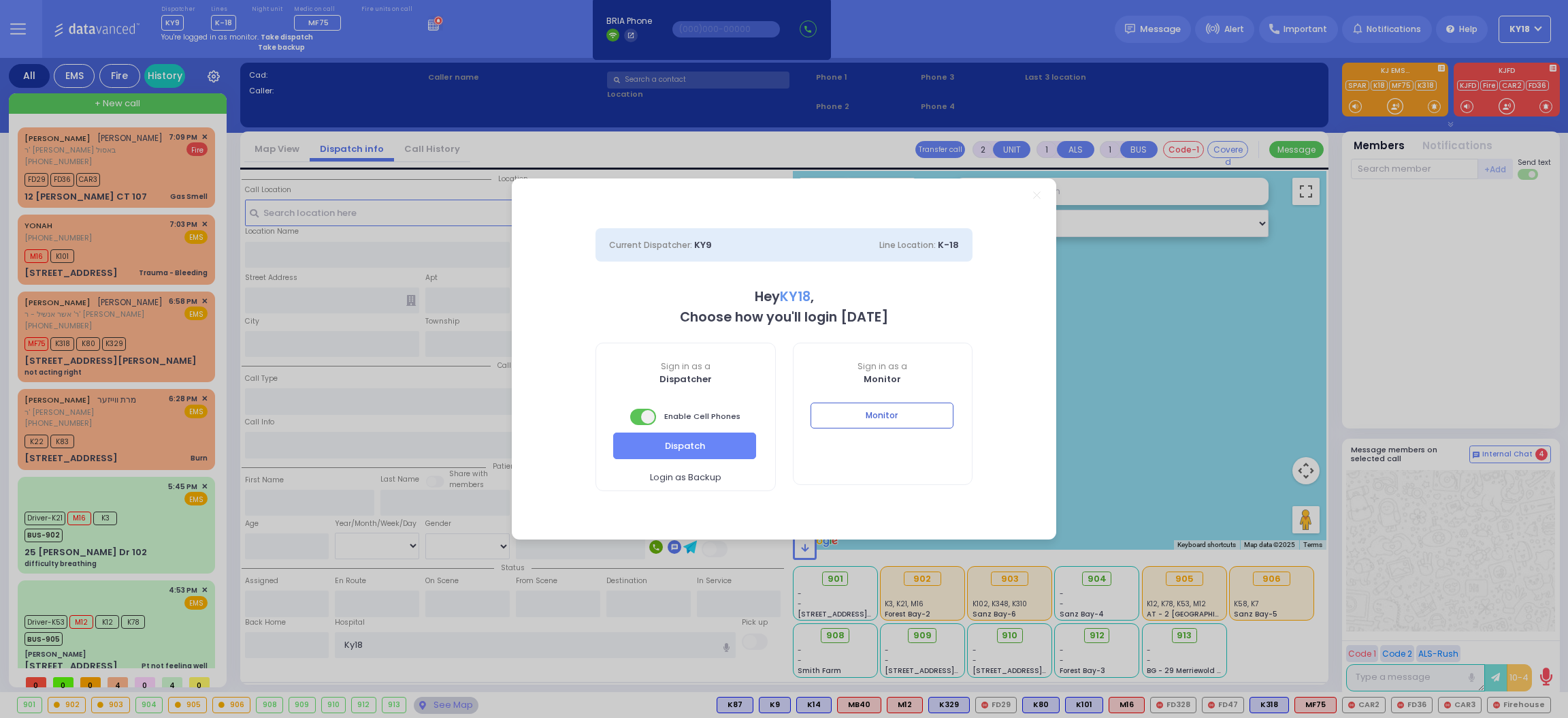
select select "4"
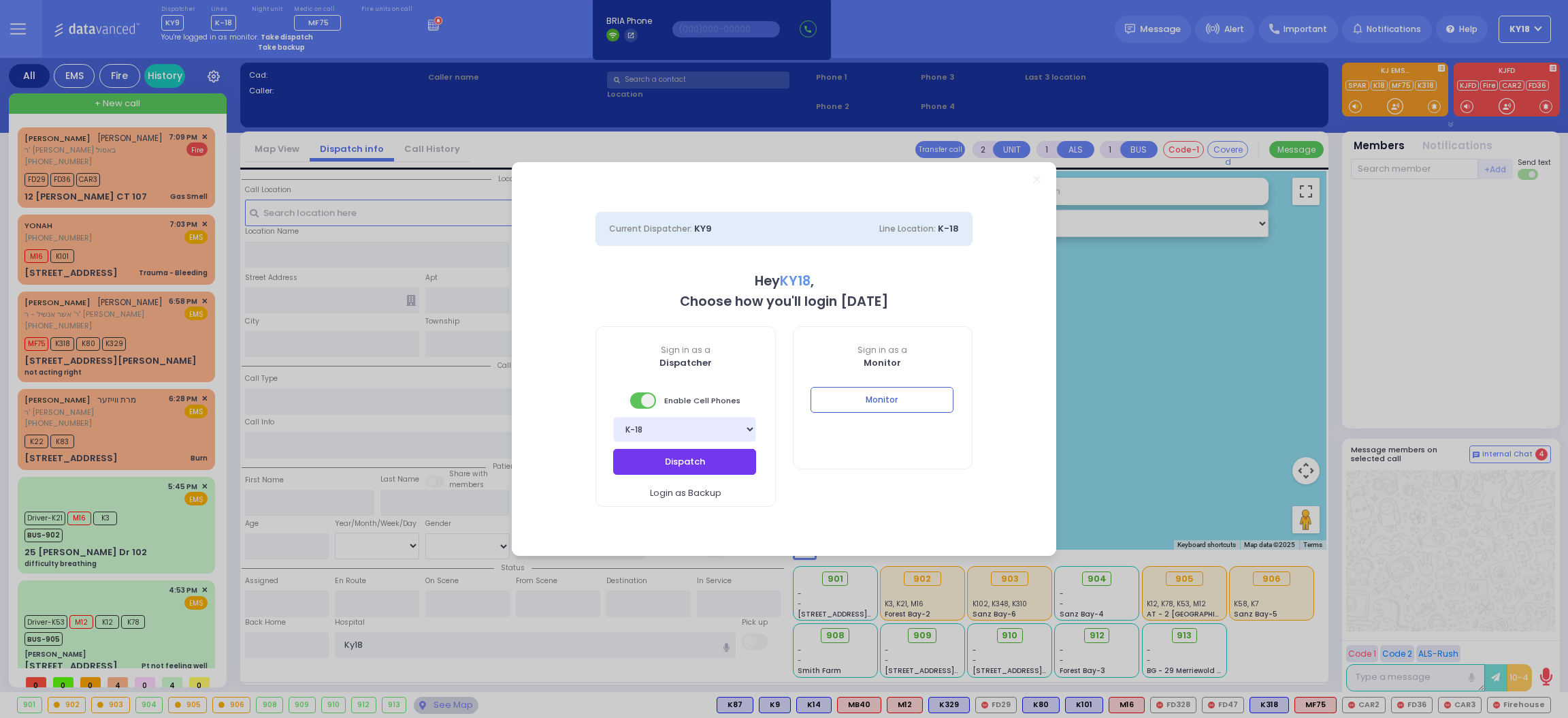
click at [697, 453] on button "Dispatch" at bounding box center [685, 461] width 143 height 26
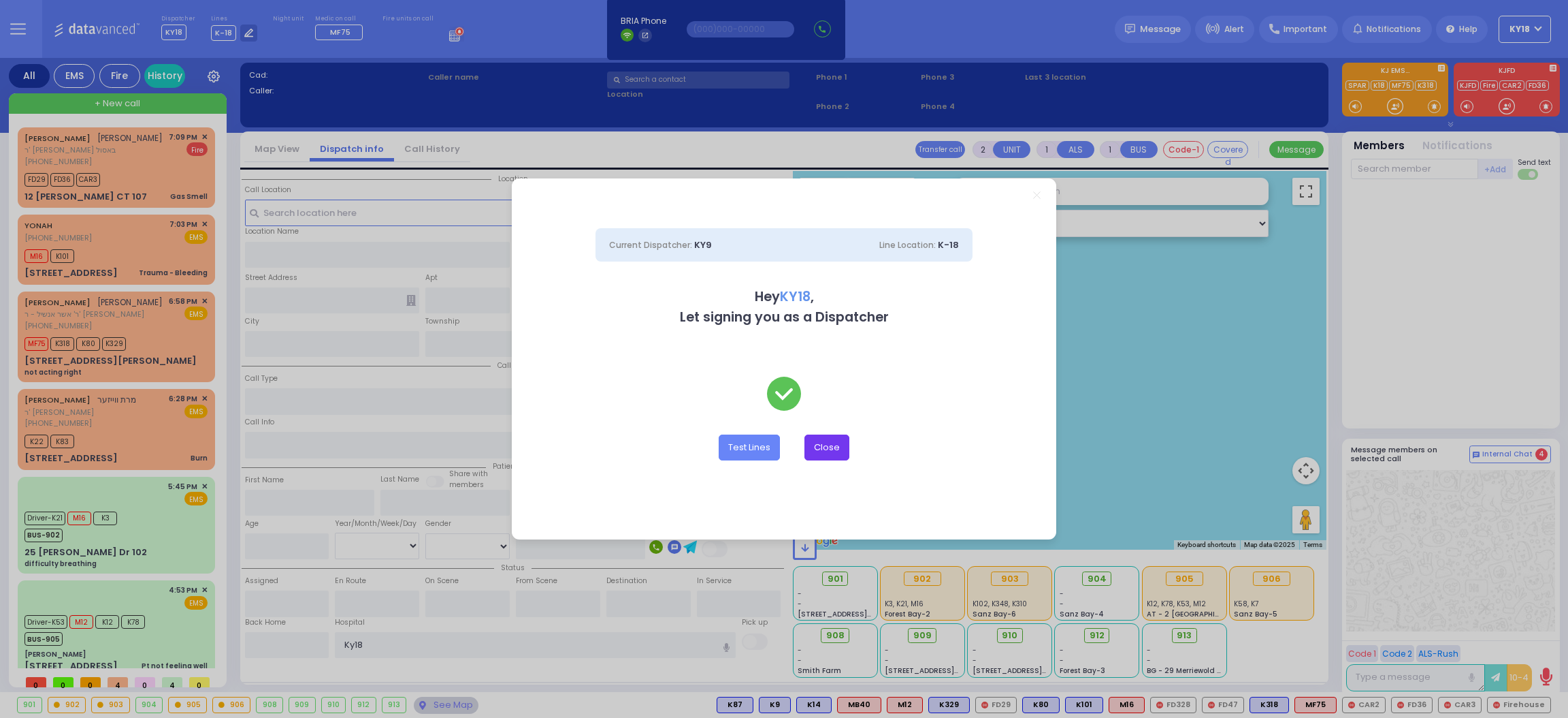
click at [840, 453] on button "Close" at bounding box center [827, 447] width 45 height 26
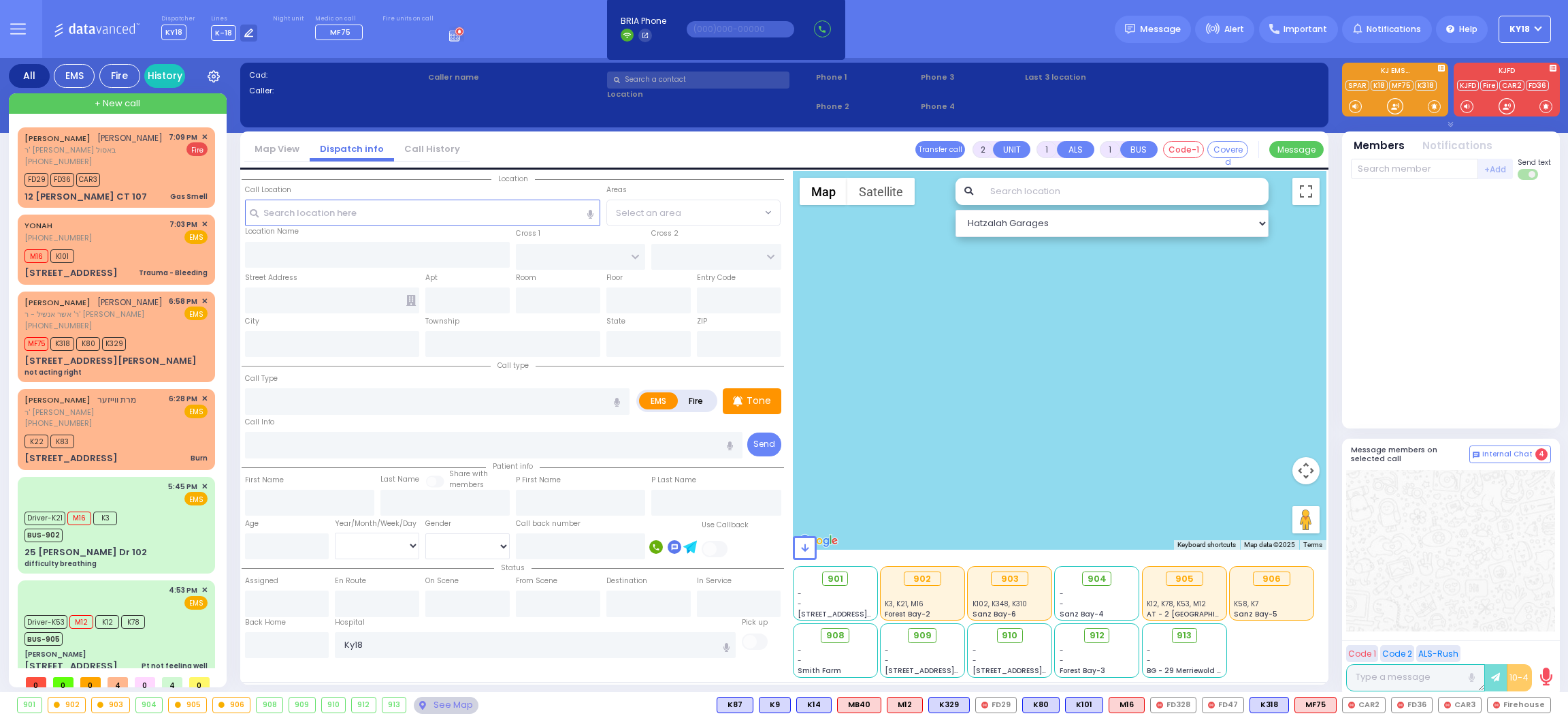
click at [1430, 574] on div at bounding box center [1450, 551] width 209 height 161
click at [1336, 702] on button at bounding box center [1333, 705] width 7 height 15
click at [1330, 644] on icon at bounding box center [1322, 644] width 14 height 14
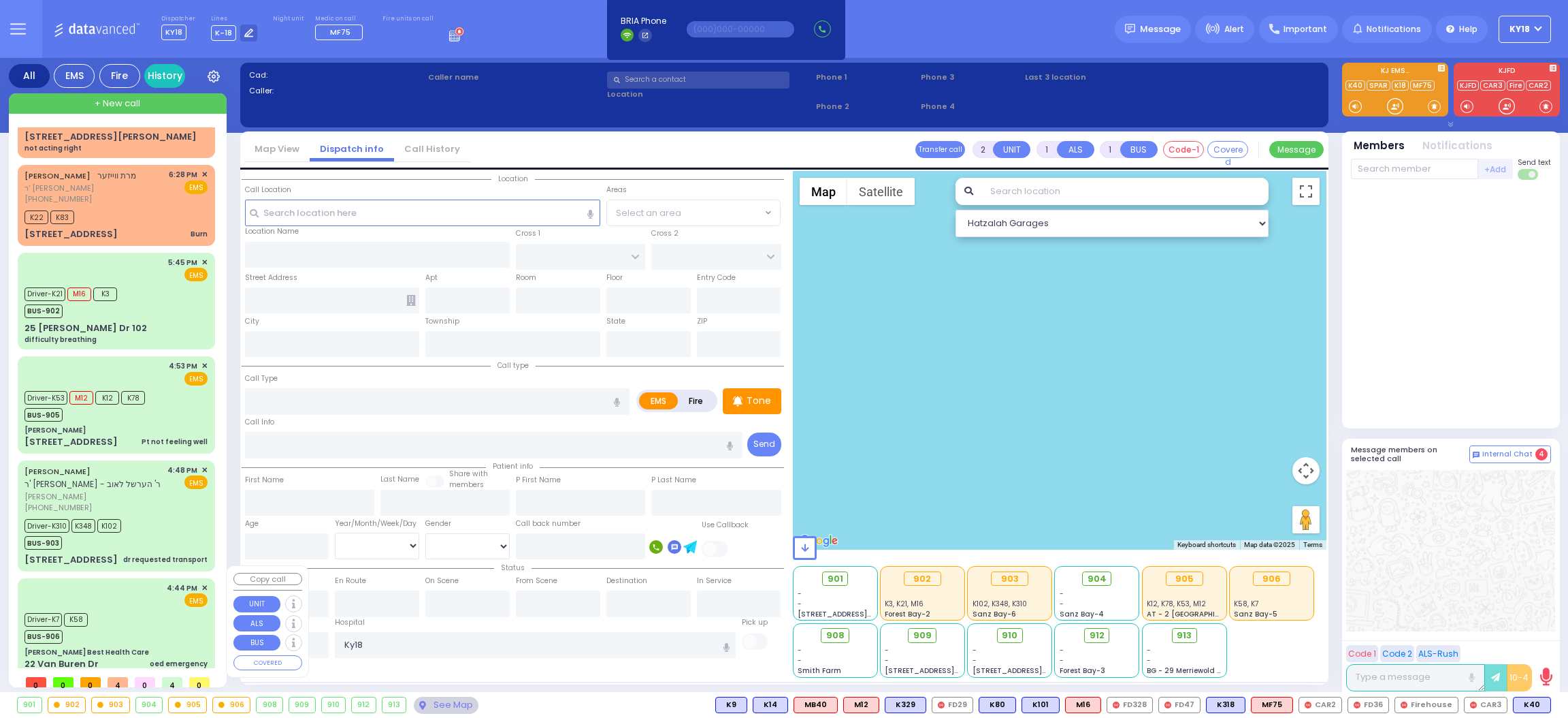
click at [180, 613] on div "Driver-K7 K58 BUS-906" at bounding box center [116, 626] width 183 height 34
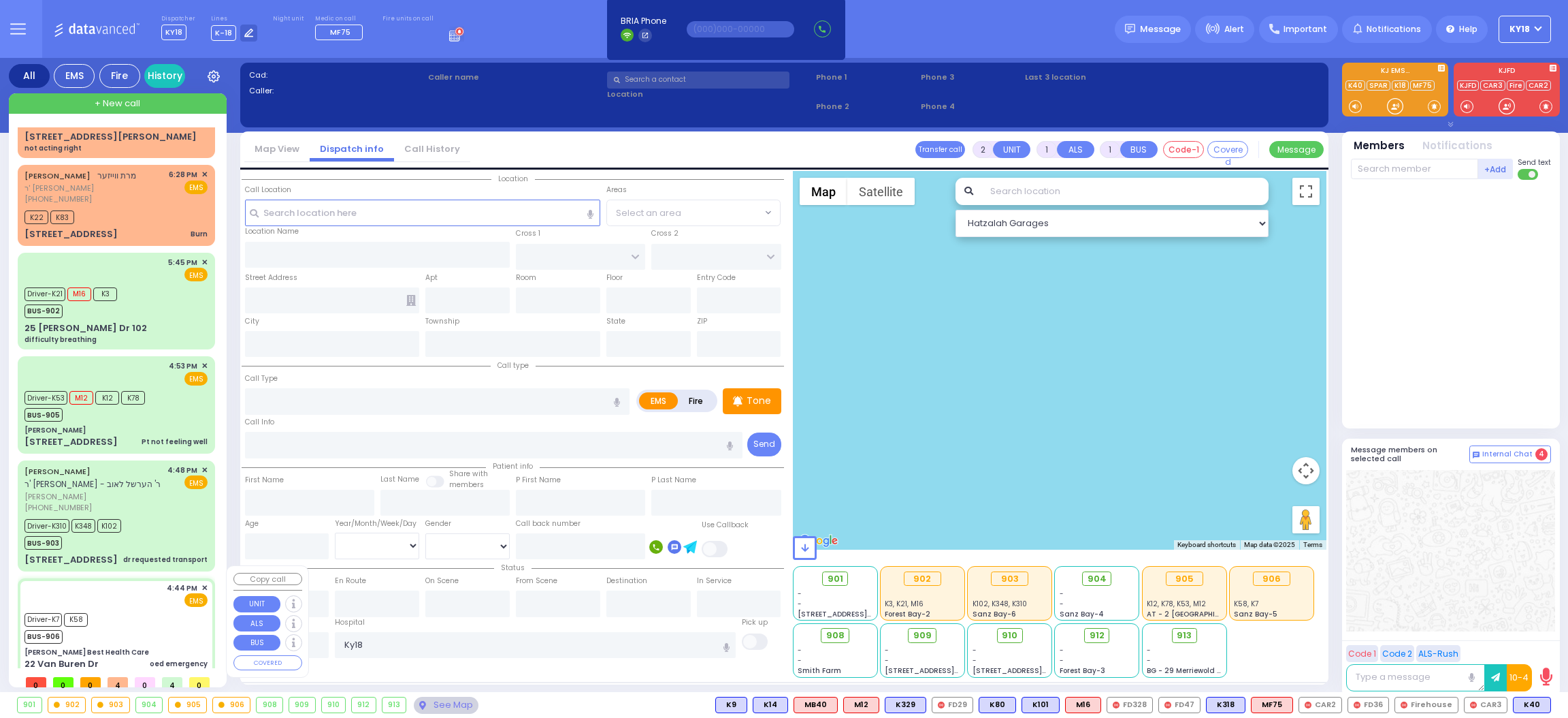
type input "6"
select select
type input "oed emergency"
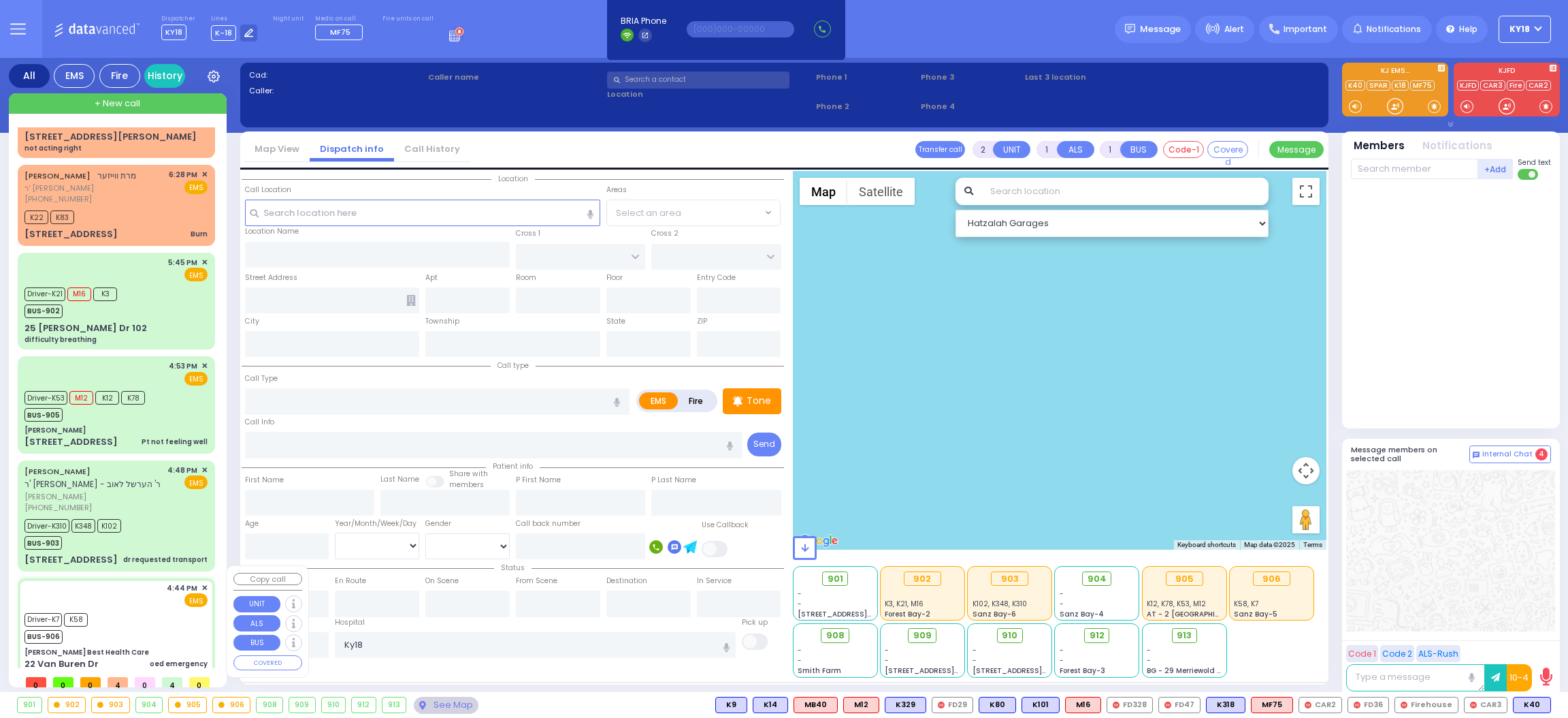
radio input "true"
type input "Yitzy"
type input "Fried"
type input "2"
select select "Month"
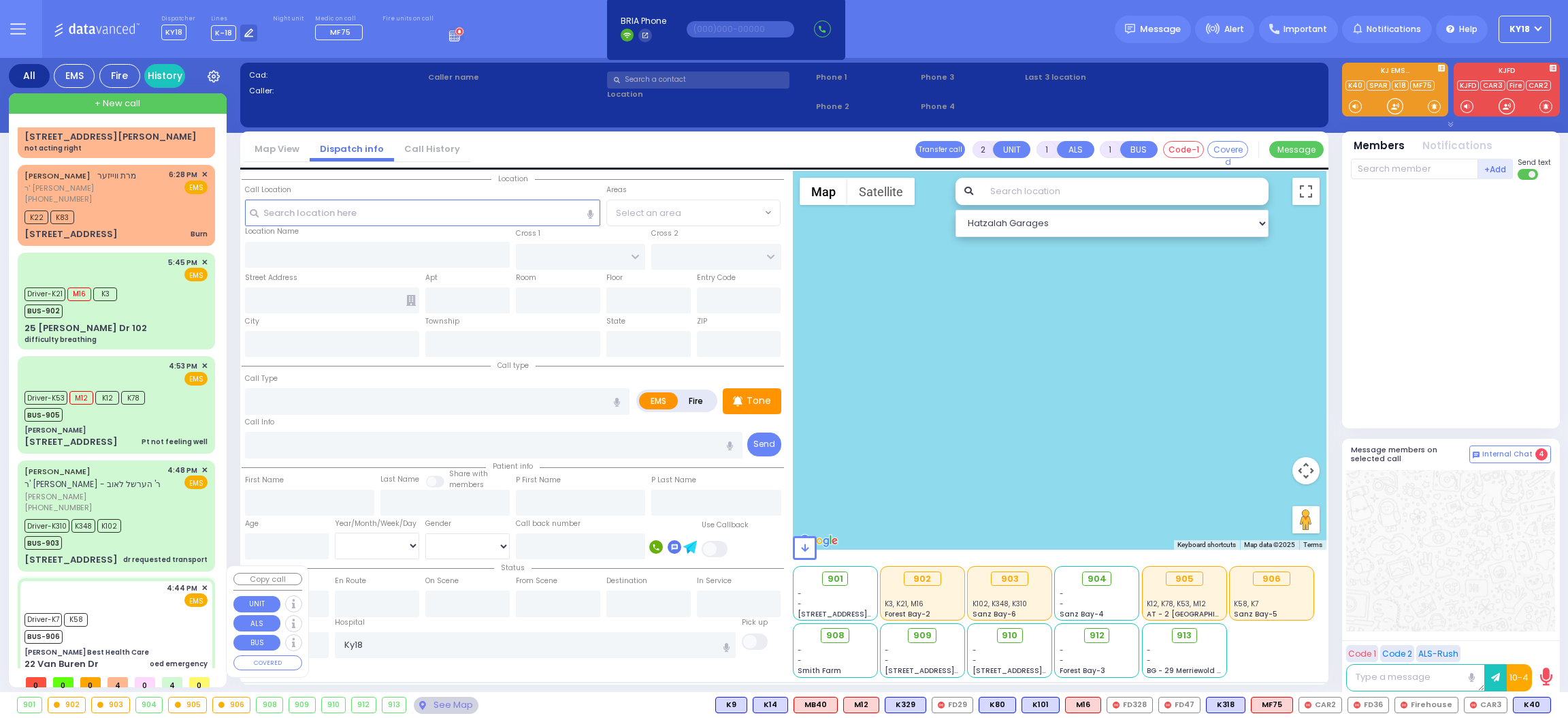
select select "[DEMOGRAPHIC_DATA]"
type input "16:44"
type input "16:45"
type input "16:50"
type input "17:10"
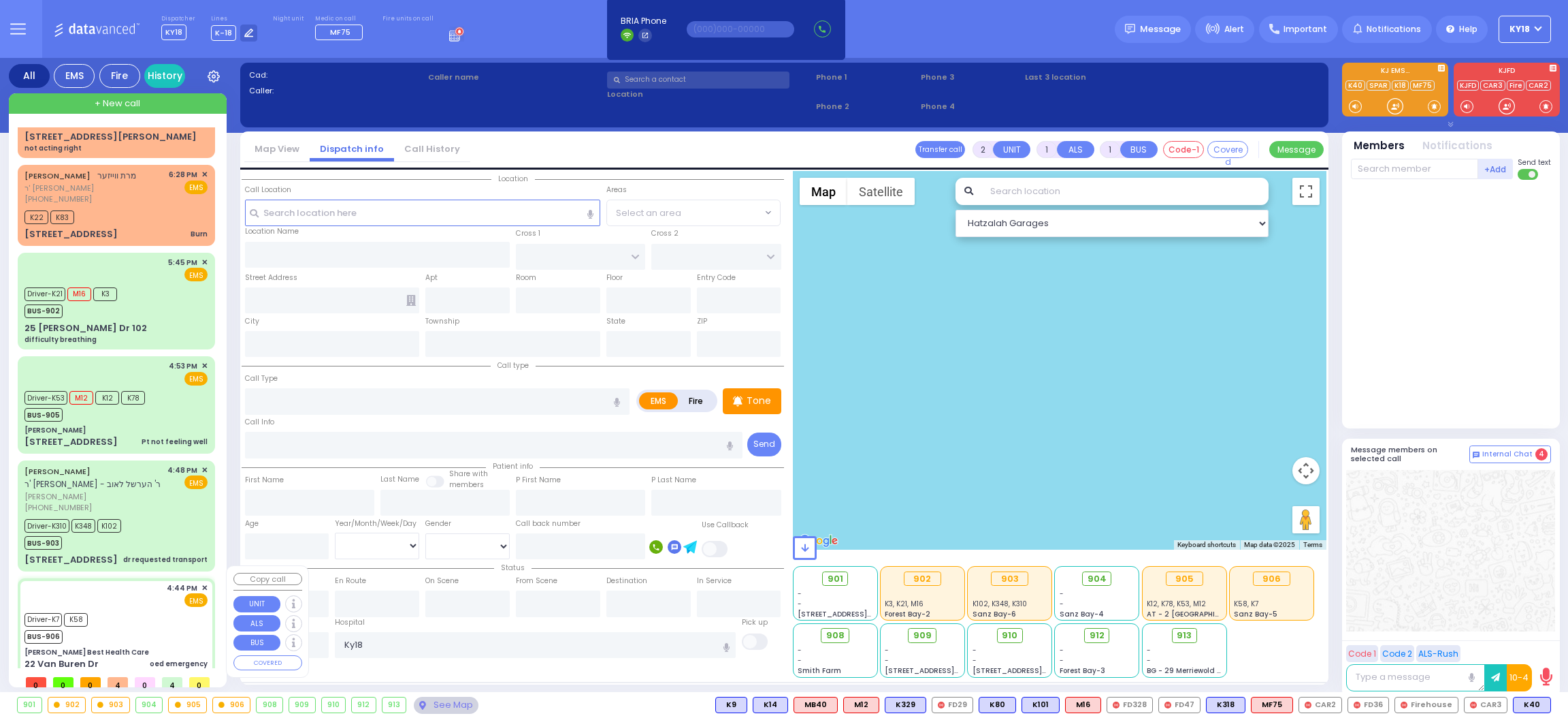
type input "18:01"
type input "18:51"
type input "New York Presbyterian Hospital- Columbia Campus 622, West 168th Street New York…"
select select "Hatzalah Garages"
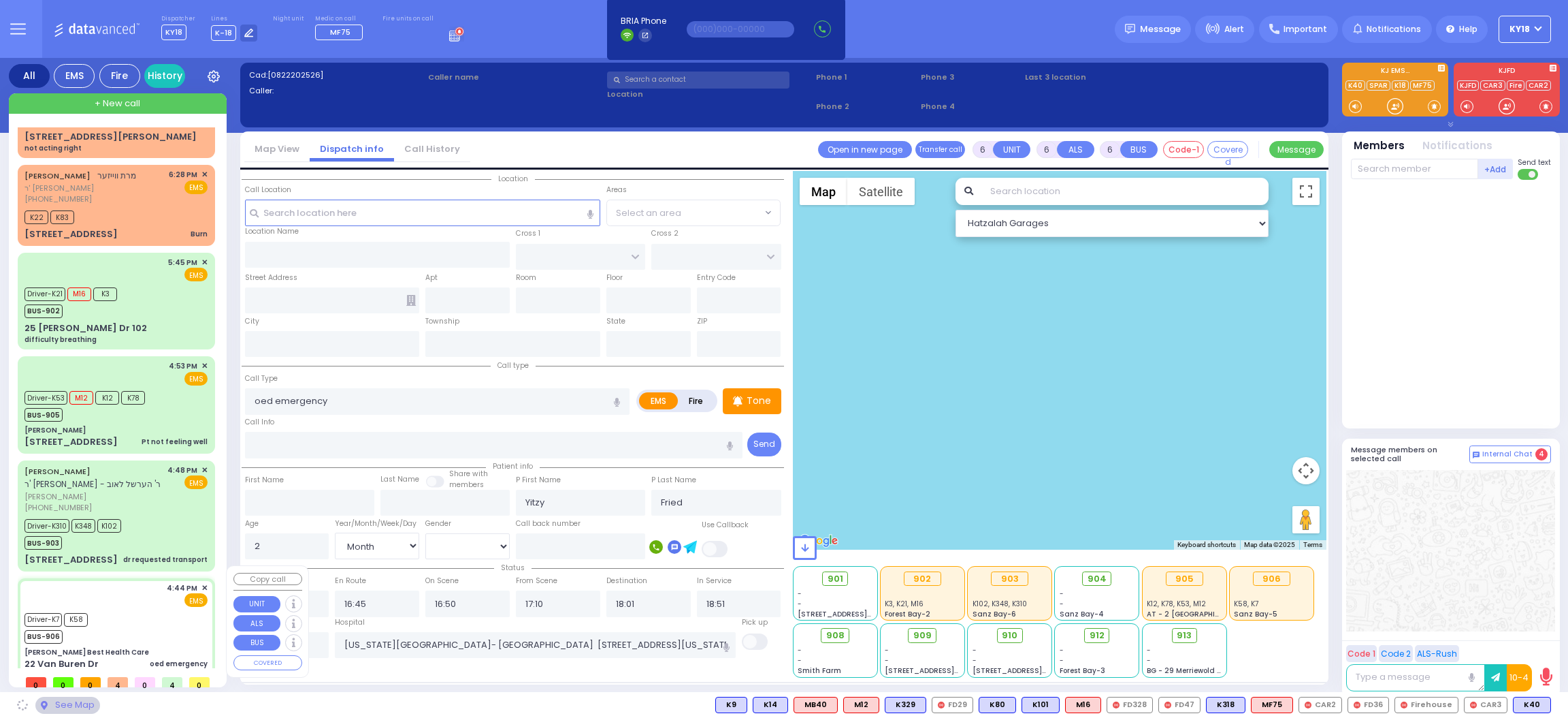
type input "[PERSON_NAME] Best Health Care"
type input "SHINEV COURT"
type input "QUICKWAY RD"
type input "22 Van Buren Dr"
type input "Monroe"
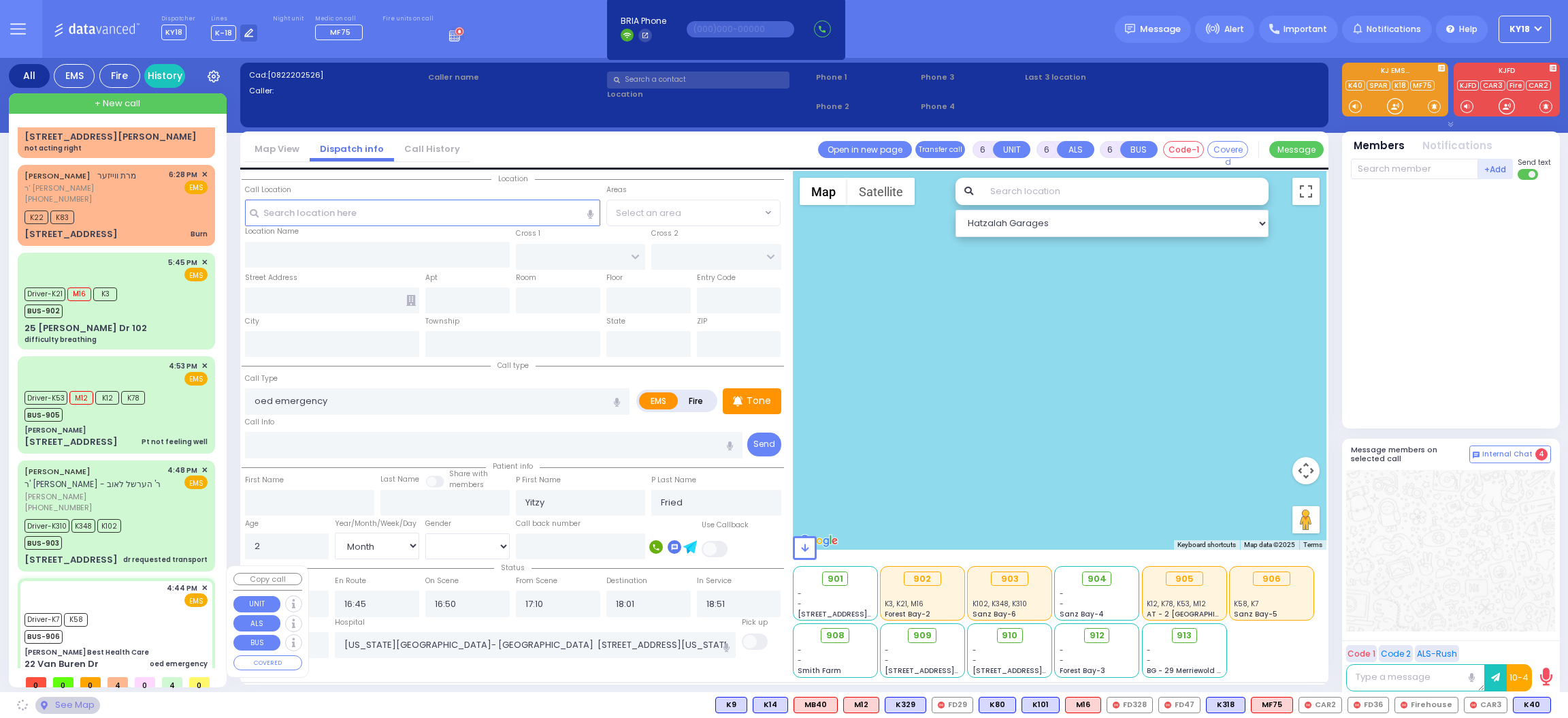
type input "[US_STATE]"
type input "10950"
select select "SECTION 1"
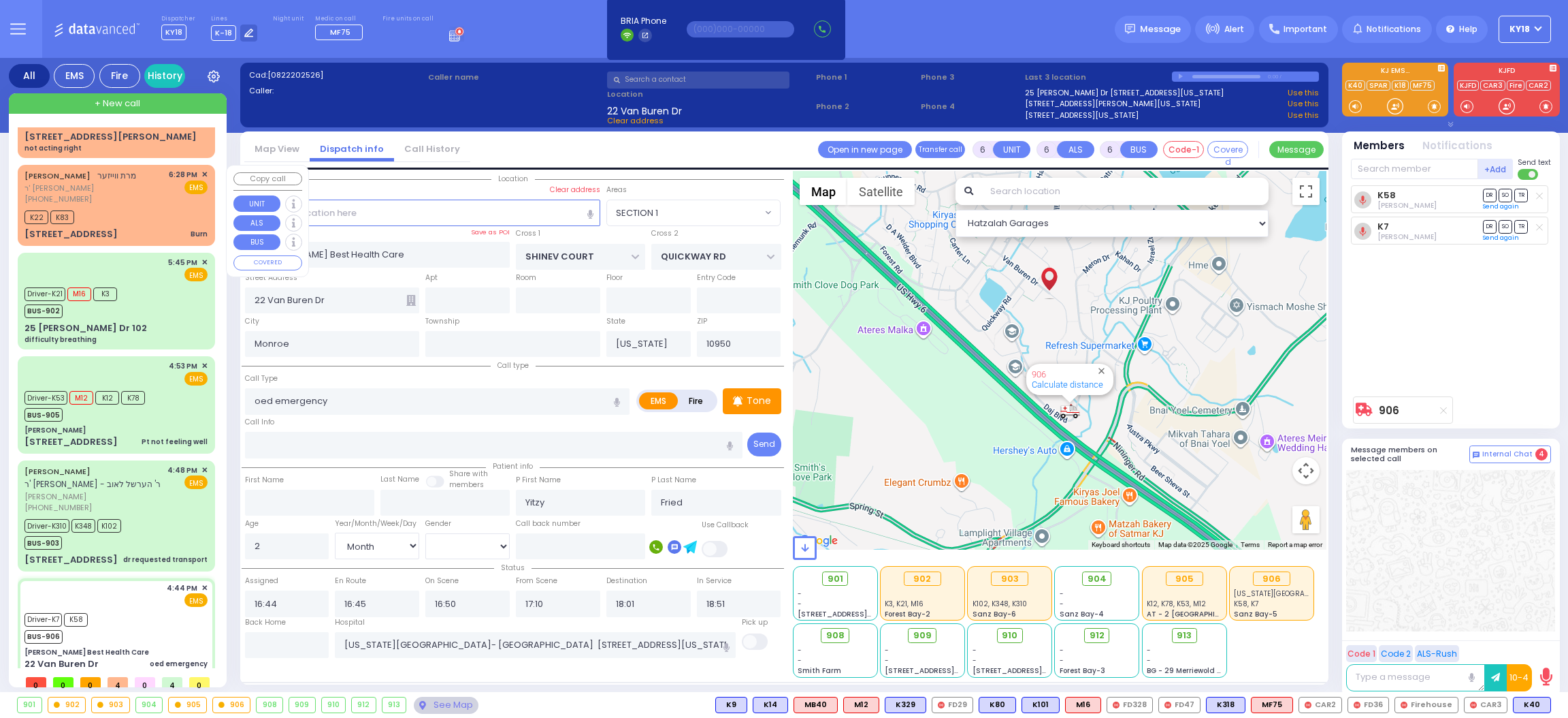
click at [220, 233] on div "DUVID LOWY דוד לעווי ר' ראובן יוסף - ר' יודא באסול (845) 537-1378 7:09 PM" at bounding box center [117, 401] width 209 height 564
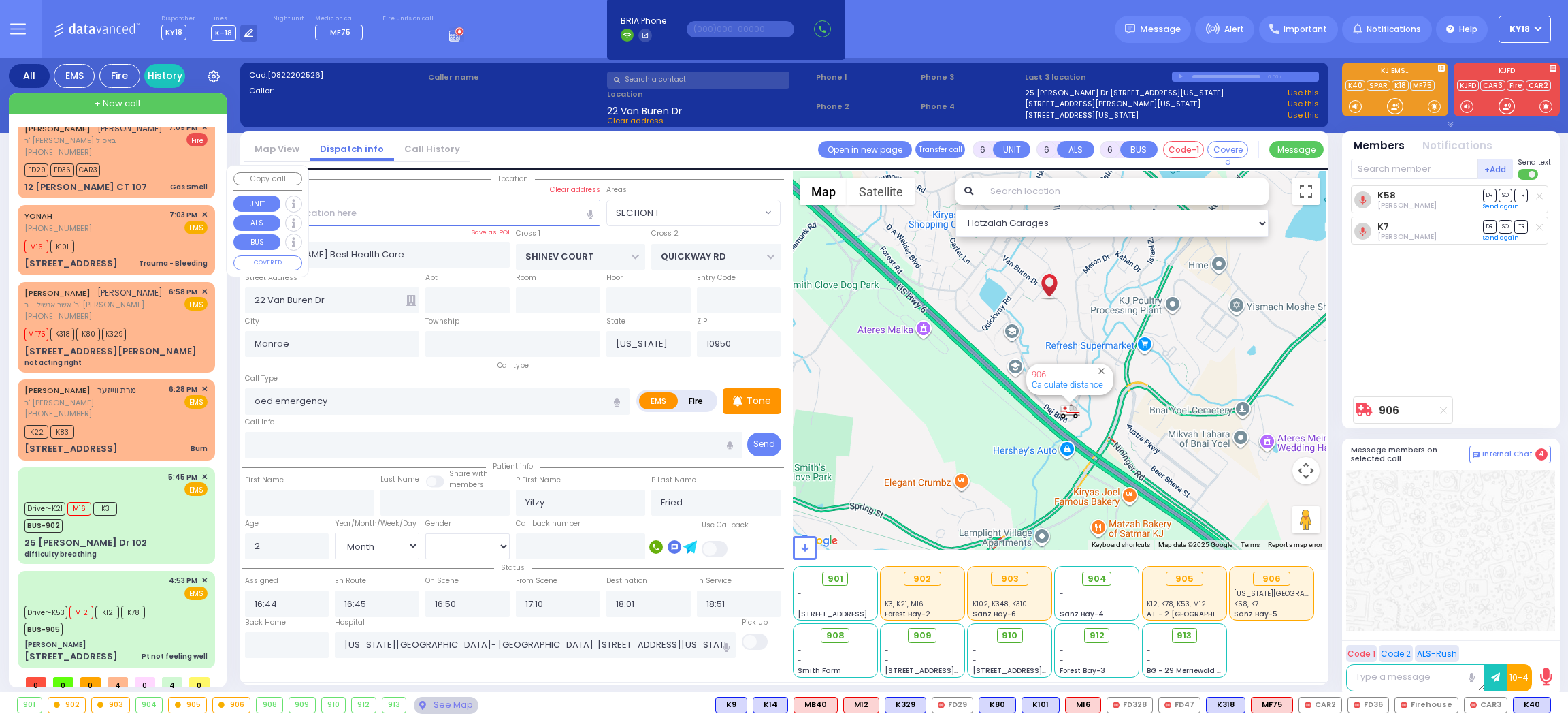
scroll to position [0, 0]
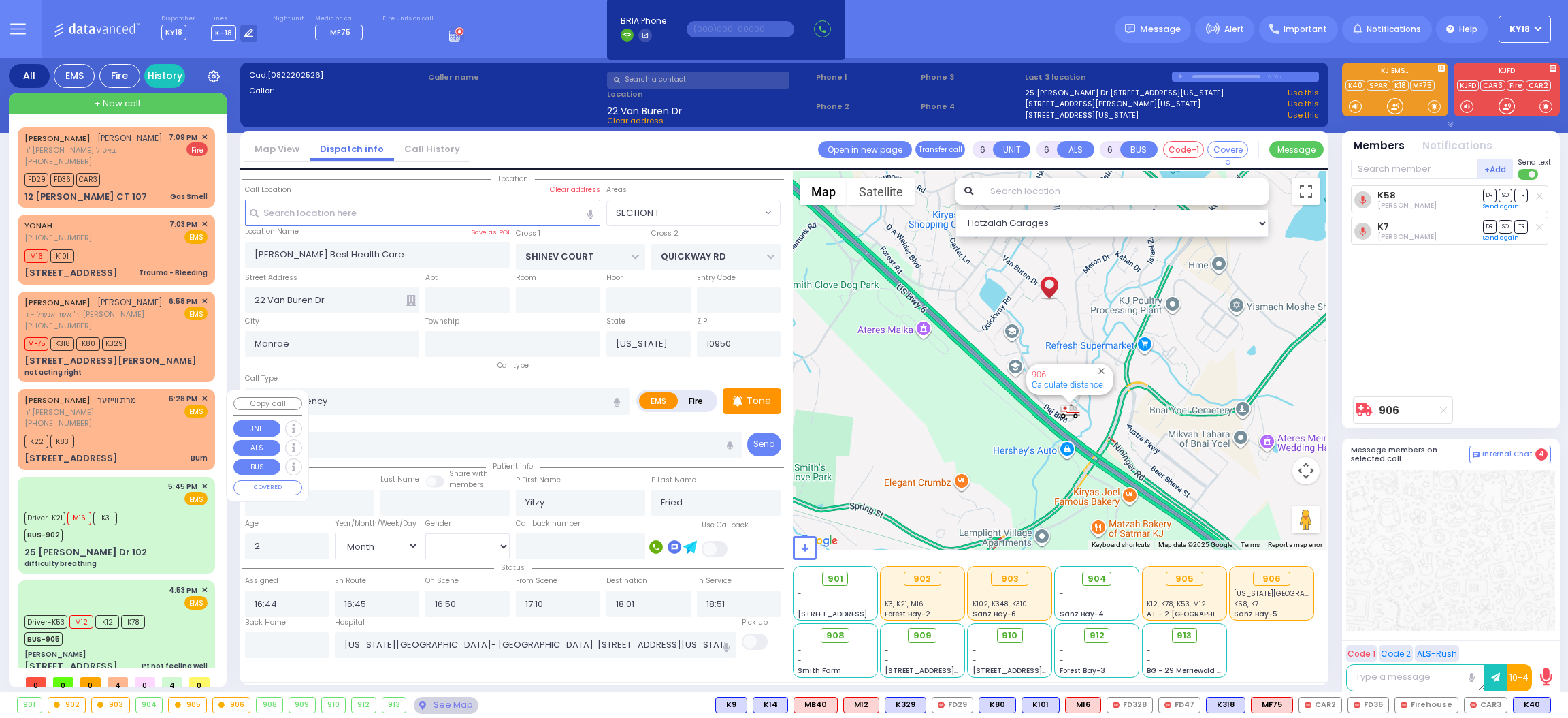
click at [201, 396] on span "✕" at bounding box center [204, 399] width 6 height 12
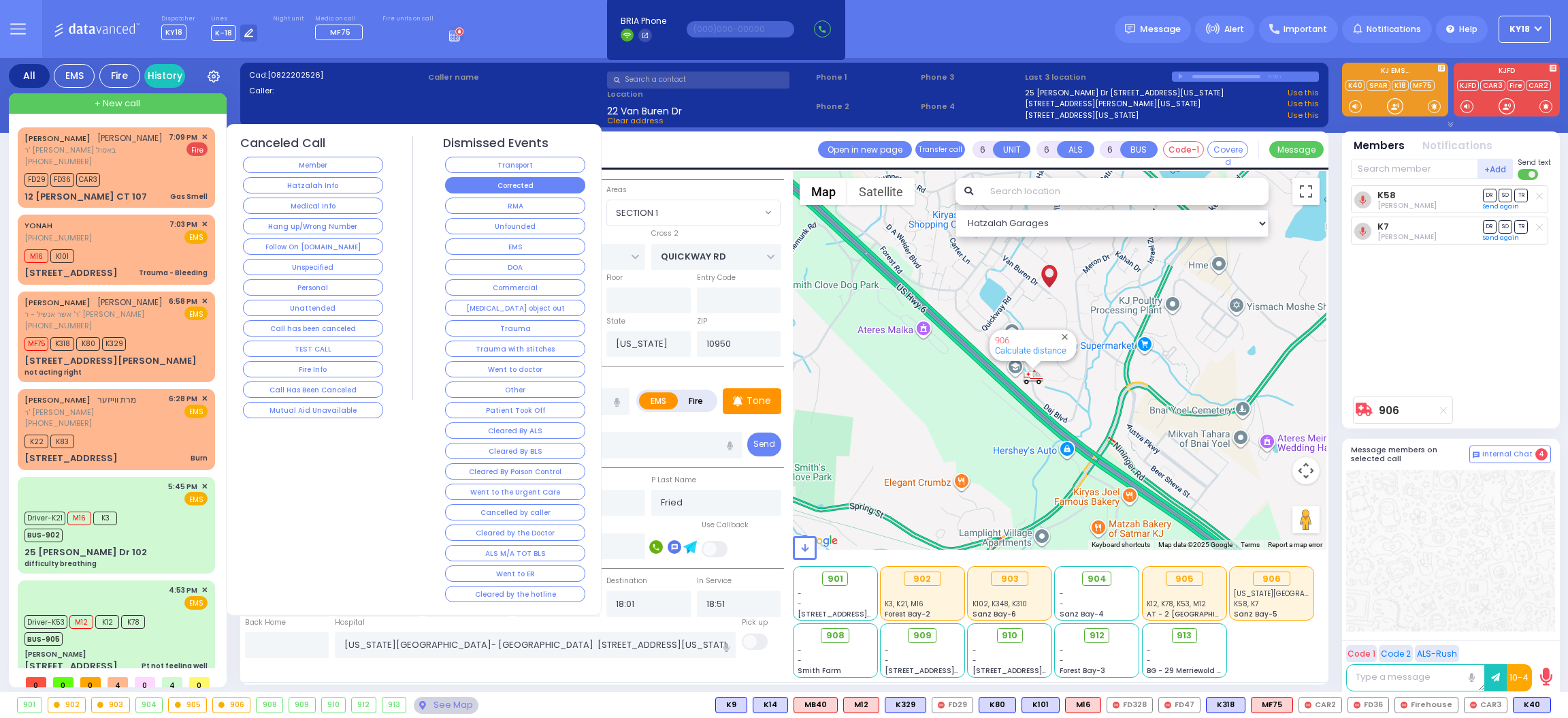
click at [514, 186] on button "Corrected" at bounding box center [515, 185] width 140 height 16
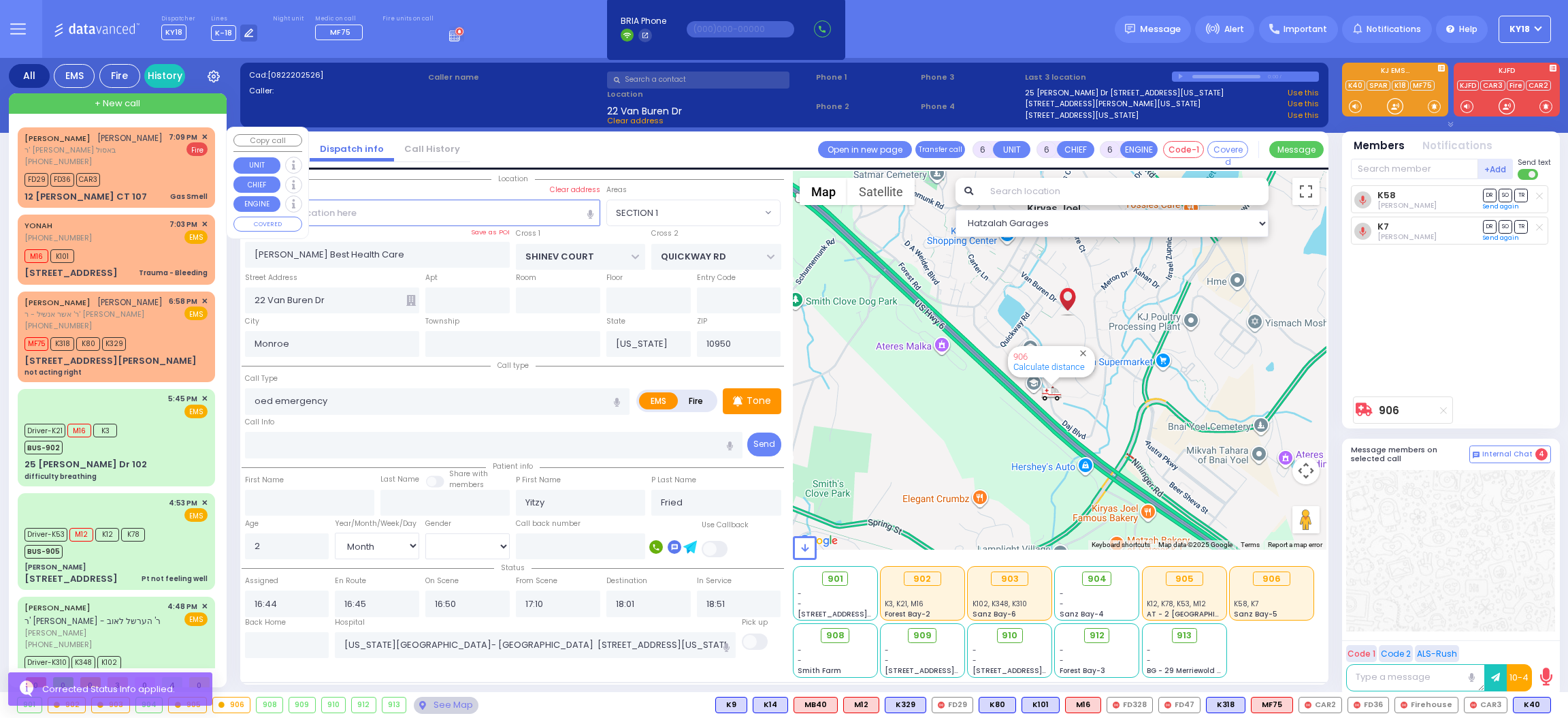
click at [159, 149] on div "DUVID LOWY דוד לעווי ר' ראובן יוסף - ר' יודא באסול (845) 537-1378 7:09 PM ✕ Fire" at bounding box center [116, 149] width 183 height 36
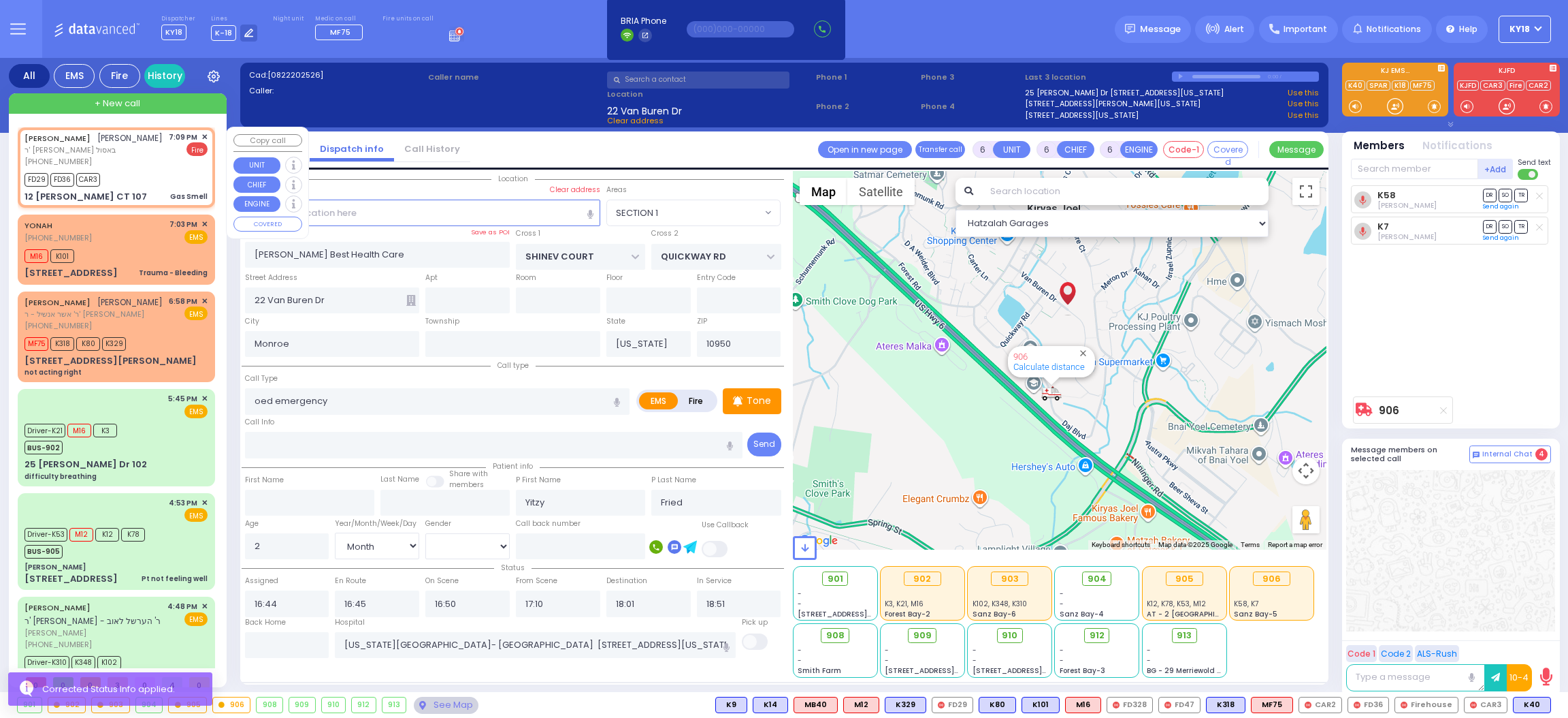
type input "2"
type input "1"
select select
type input "Gas Smell"
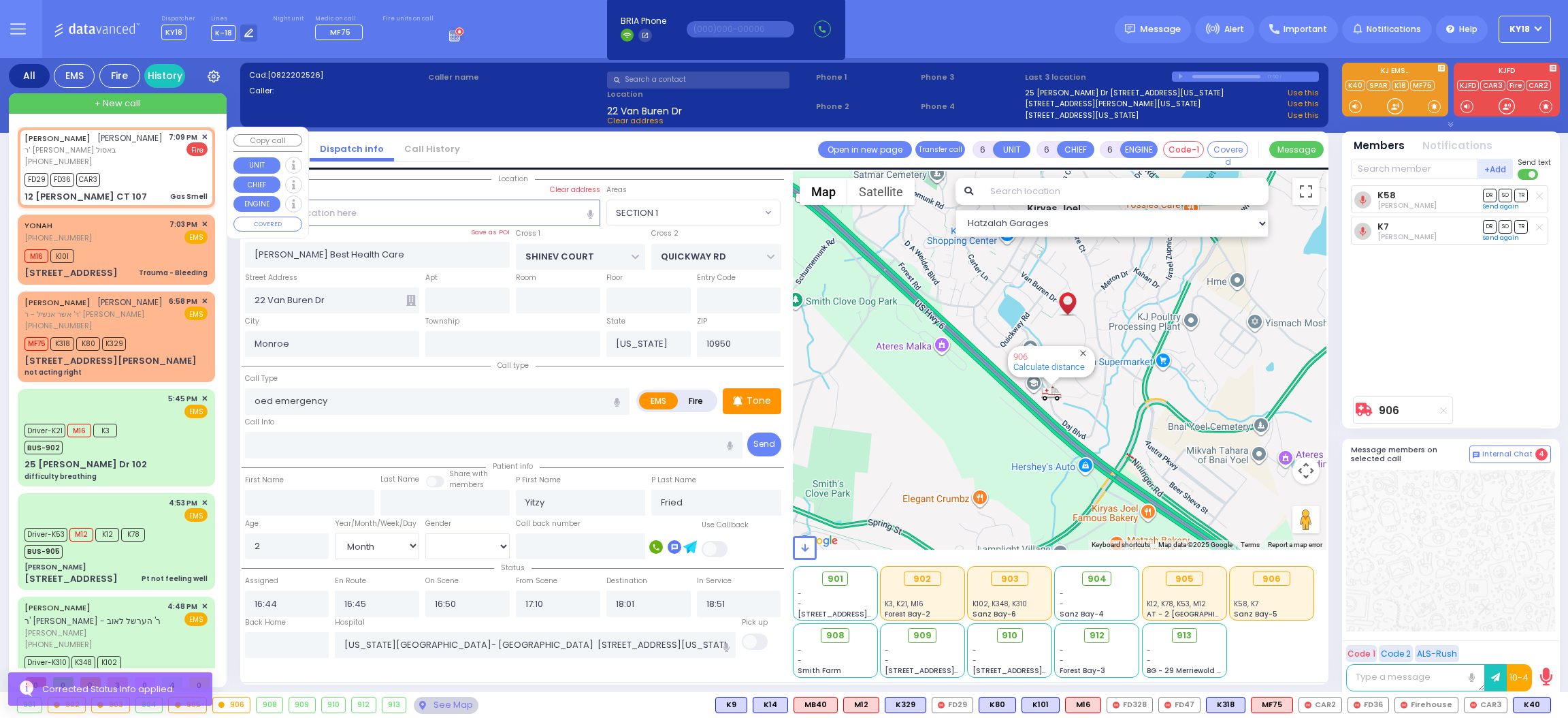
radio input "false"
radio input "true"
type input "DUVID"
type input "LOWY"
select select
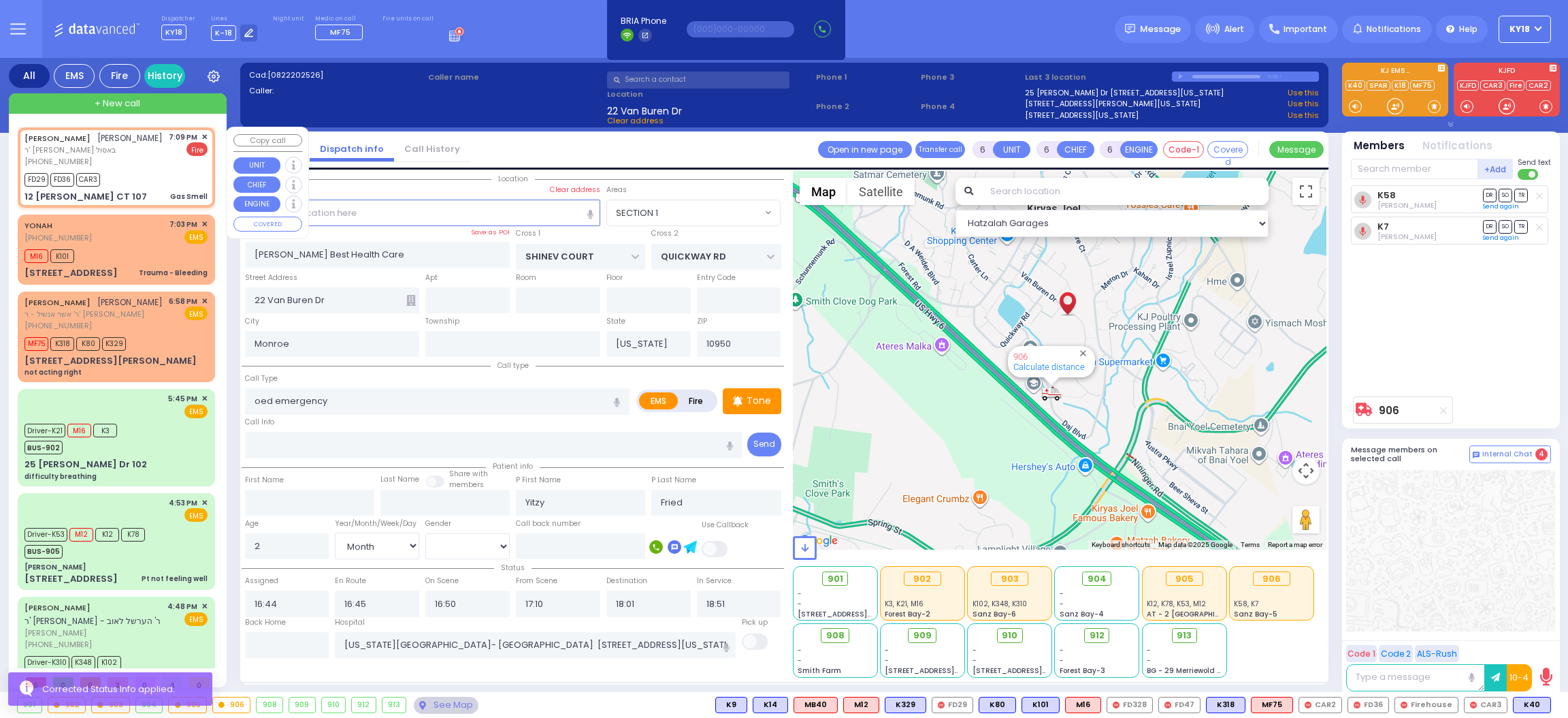
select select
type input "19:09"
type input "19:10"
select select "Hatzalah Garages"
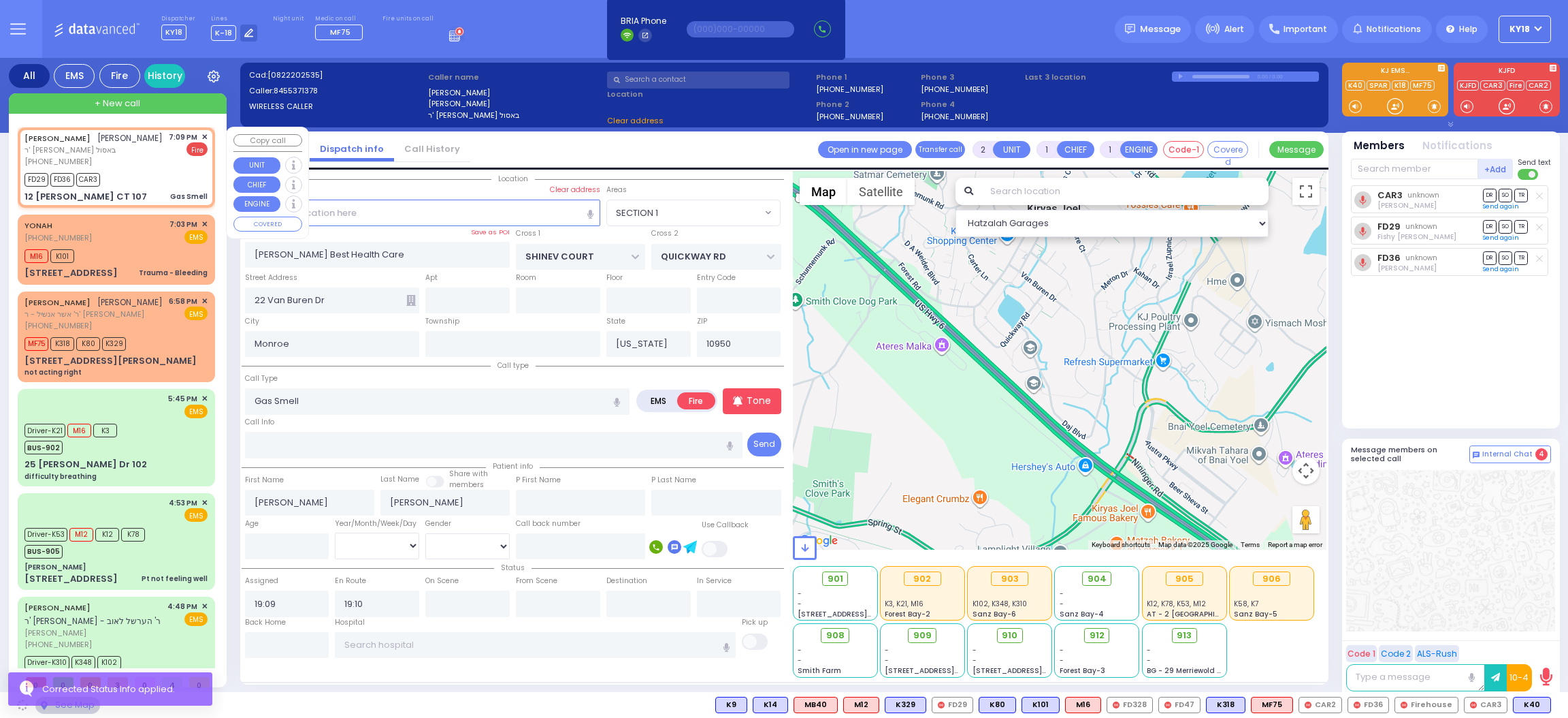
type input "ACRES RD"
type input "12 LEMBERG CT"
type input "107"
select select "PALM TREE"
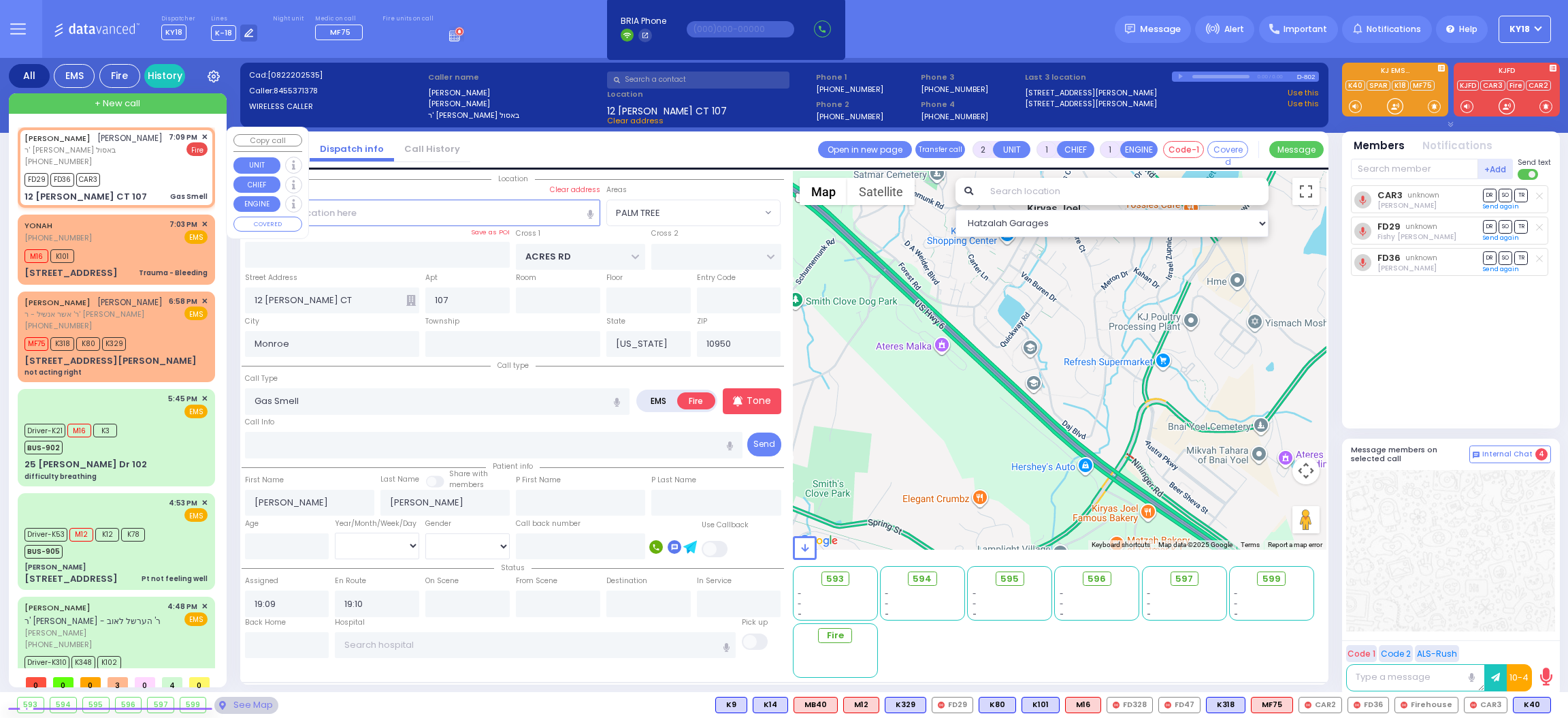
click at [201, 134] on span "✕" at bounding box center [204, 138] width 6 height 12
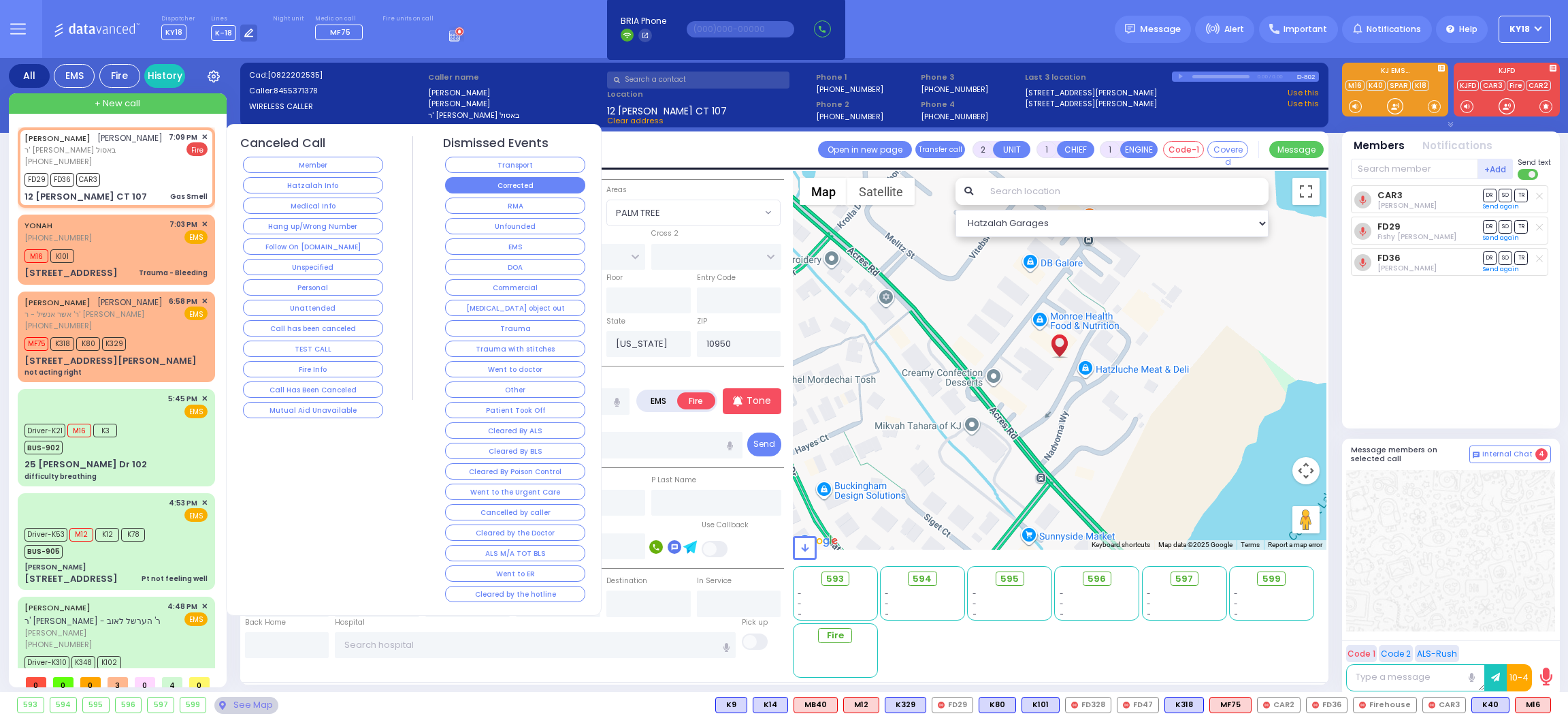
click at [480, 182] on button "Corrected" at bounding box center [515, 185] width 140 height 16
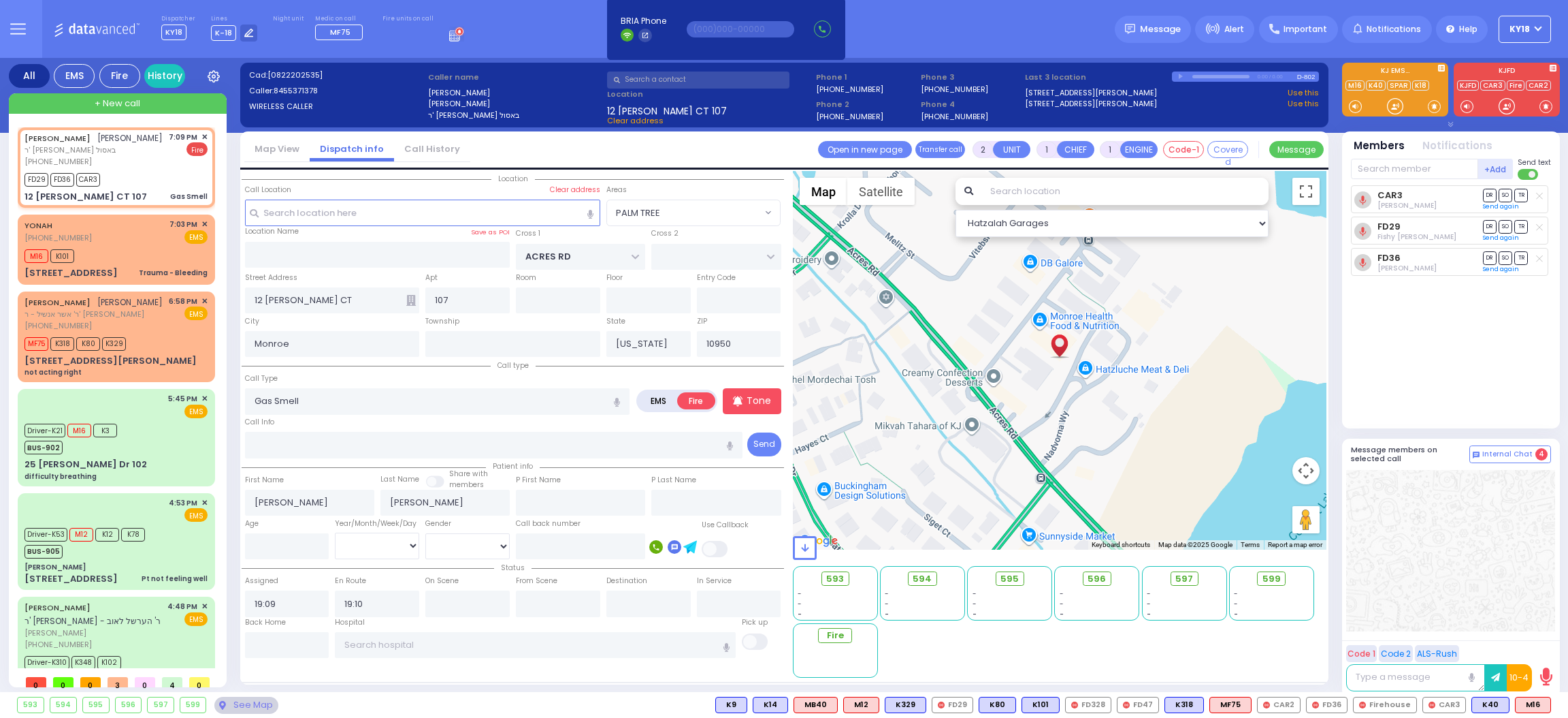
select select
radio input "true"
select select
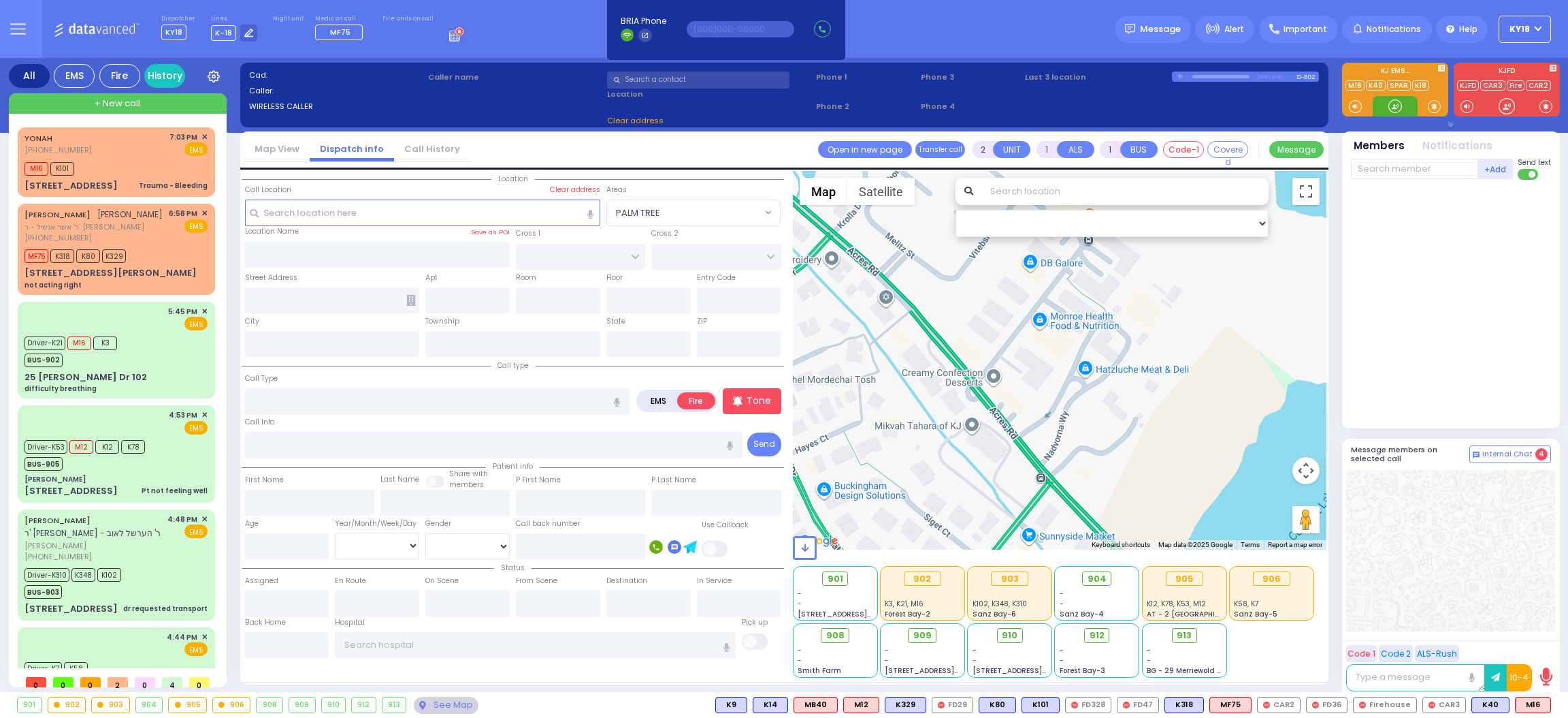
click at [1398, 102] on div at bounding box center [1395, 106] width 13 height 13
click at [202, 134] on span "✕" at bounding box center [204, 138] width 6 height 12
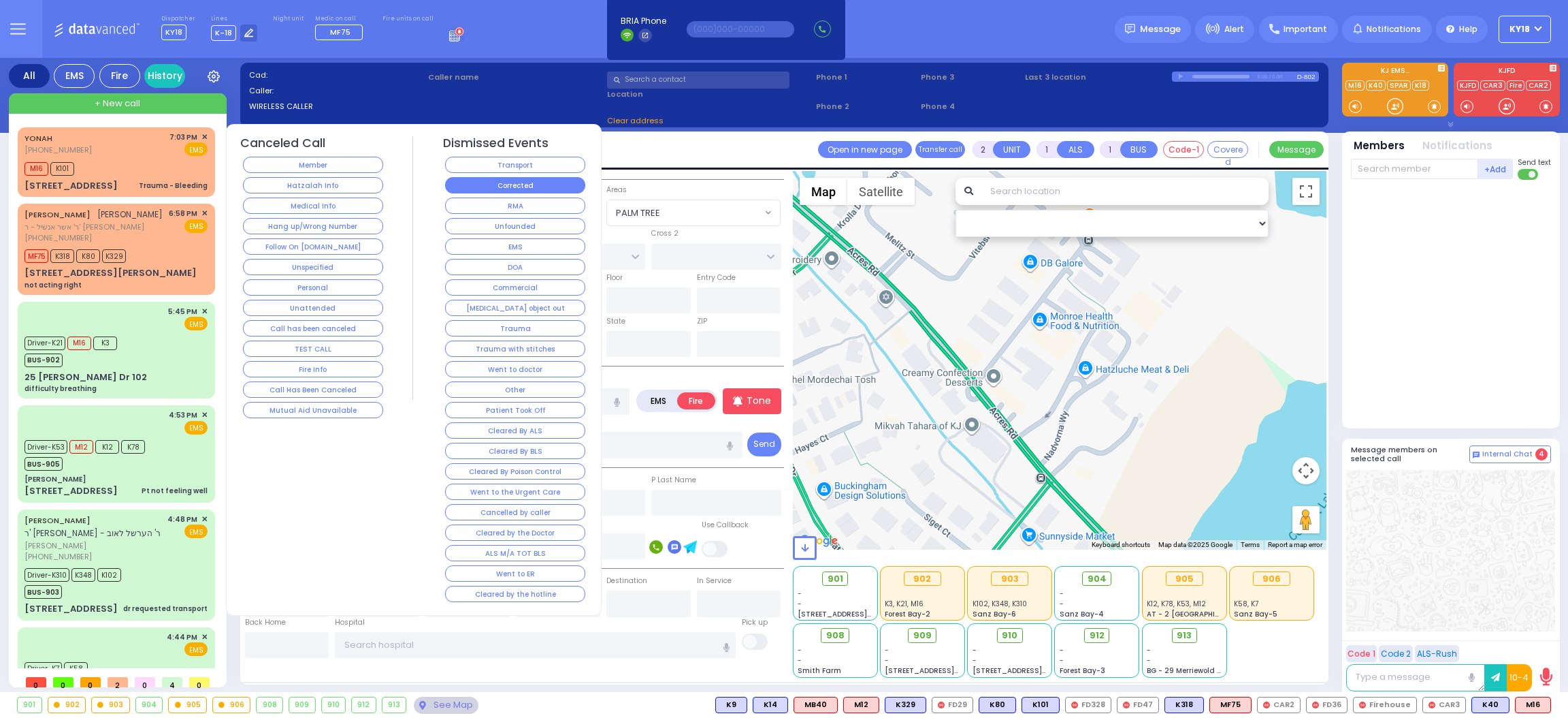
click at [483, 189] on button "Corrected" at bounding box center [515, 185] width 140 height 16
